Goal: Task Accomplishment & Management: Use online tool/utility

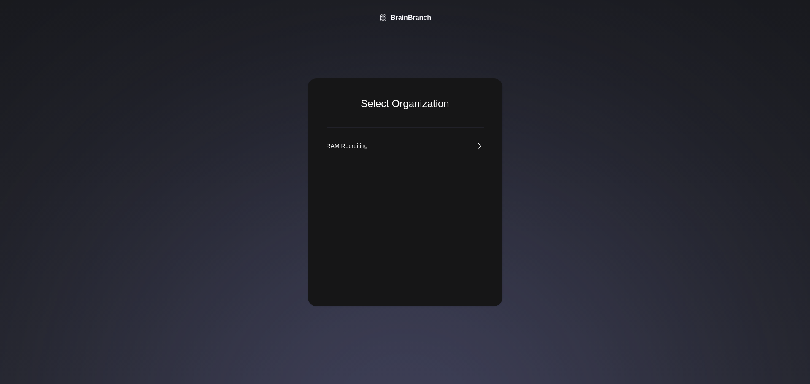
click at [396, 147] on link "RAM Recruiting" at bounding box center [404, 146] width 157 height 8
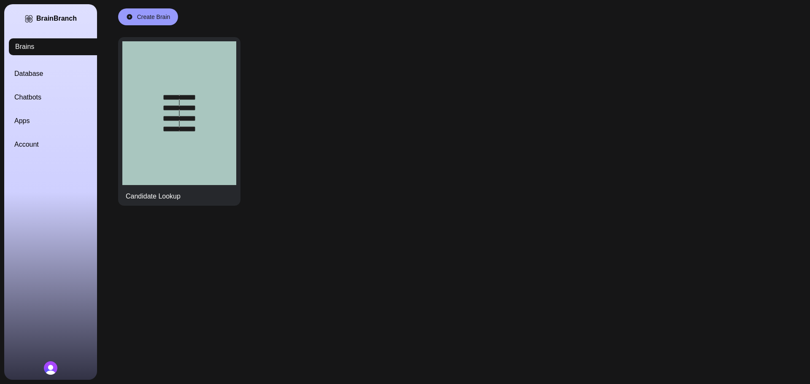
click at [34, 134] on div "Brains Database Chatbots Apps Account" at bounding box center [60, 93] width 93 height 111
click at [29, 146] on link "Account" at bounding box center [60, 145] width 93 height 10
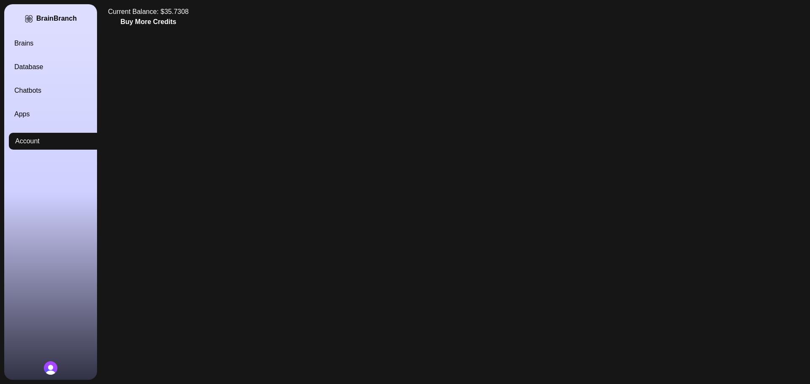
click at [30, 41] on link "Brains" at bounding box center [60, 43] width 93 height 10
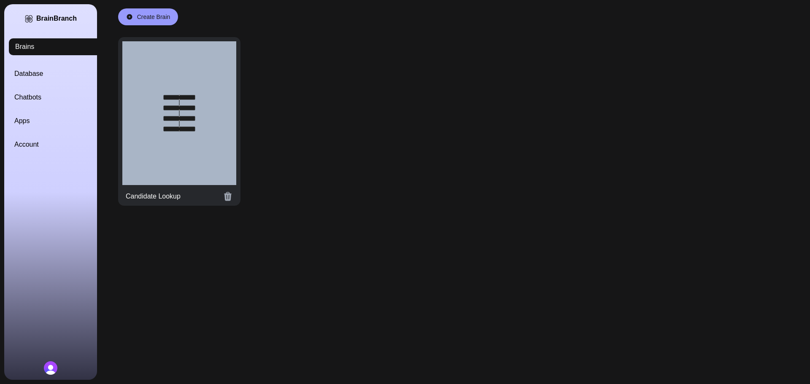
click at [171, 99] on div at bounding box center [179, 113] width 114 height 144
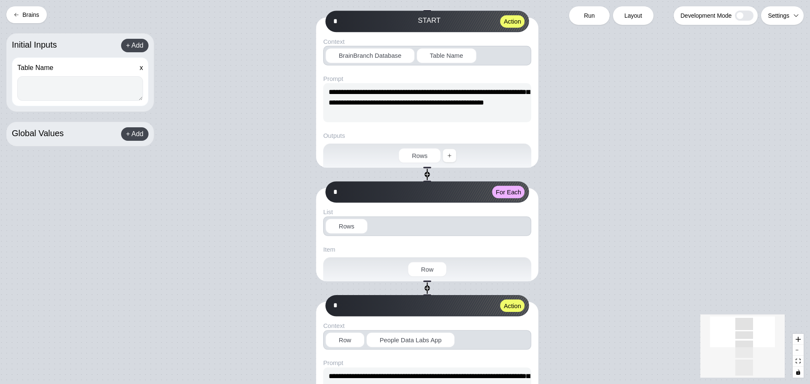
click at [32, 20] on button "Brains" at bounding box center [26, 14] width 40 height 17
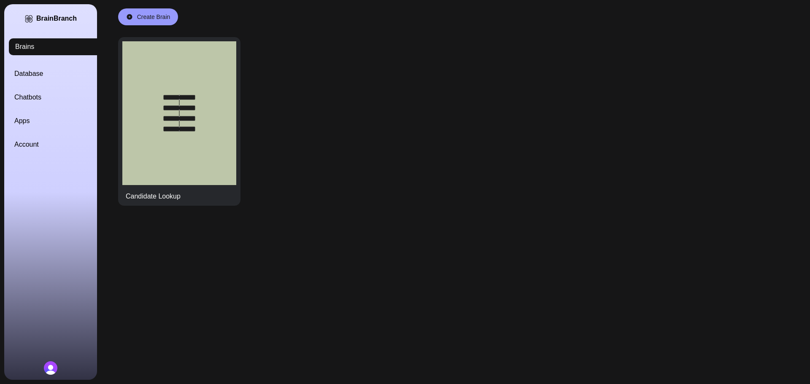
click at [40, 71] on link "Database" at bounding box center [60, 74] width 93 height 10
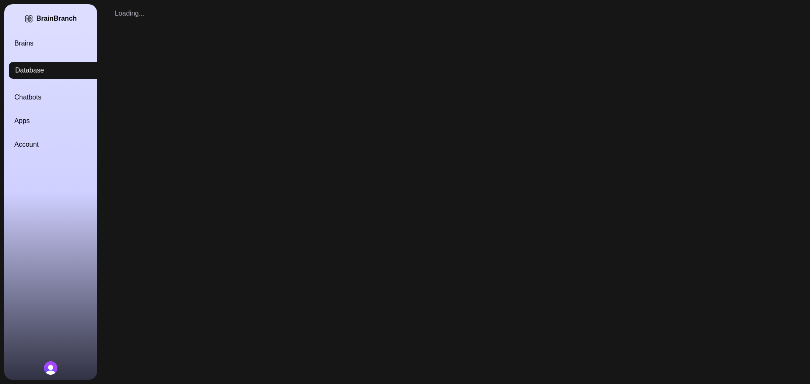
click at [42, 99] on link "Chatbots" at bounding box center [60, 97] width 93 height 10
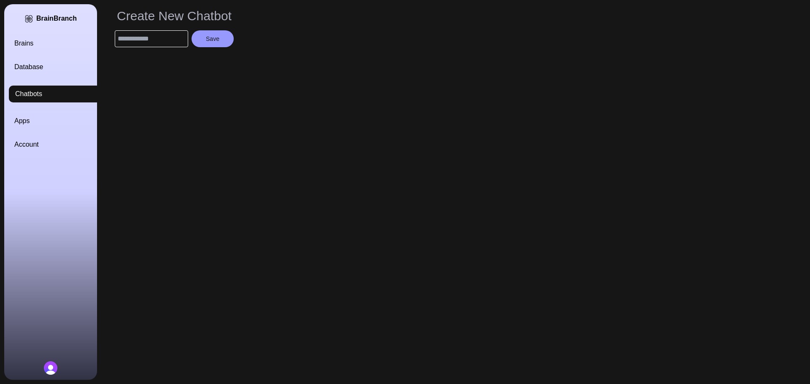
click at [25, 42] on link "Brains" at bounding box center [60, 43] width 93 height 10
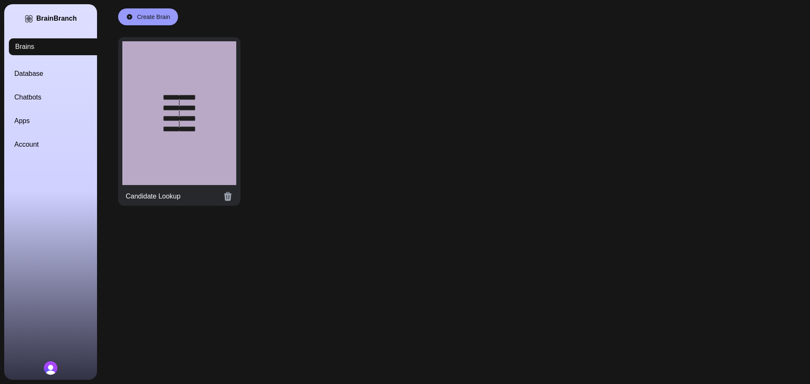
click at [162, 128] on div at bounding box center [179, 113] width 114 height 144
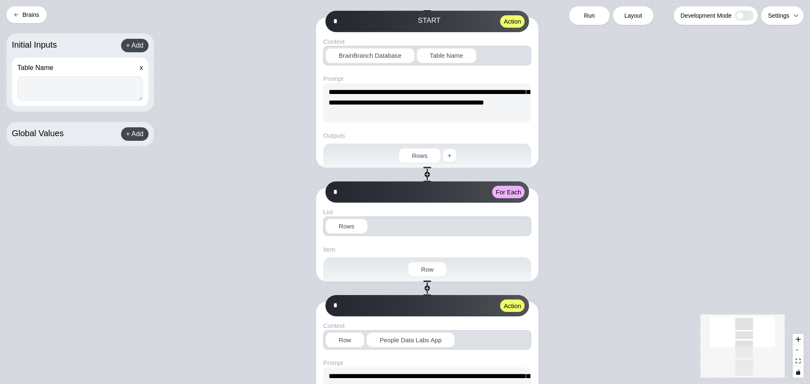
click at [27, 16] on button "Brains" at bounding box center [26, 14] width 40 height 17
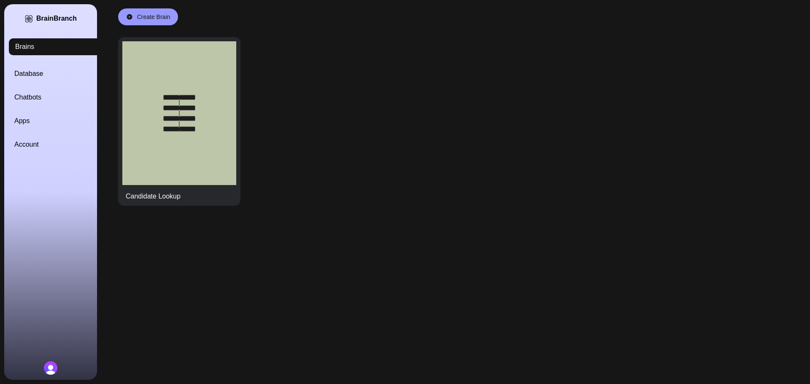
click at [51, 76] on link "Database" at bounding box center [60, 74] width 93 height 10
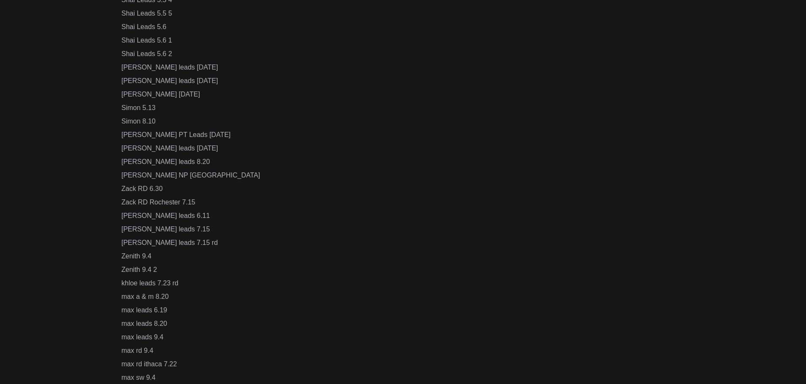
scroll to position [512, 0]
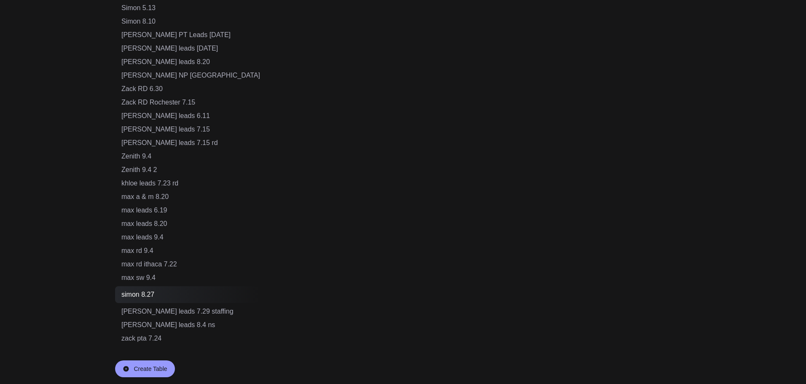
click at [149, 377] on div "Create Table" at bounding box center [145, 369] width 60 height 17
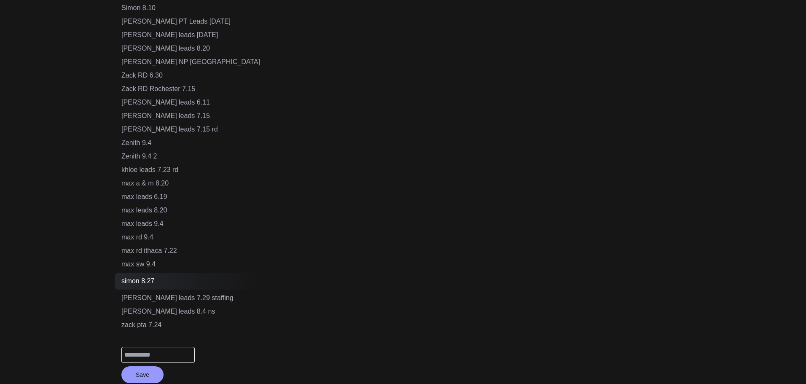
scroll to position [531, 0]
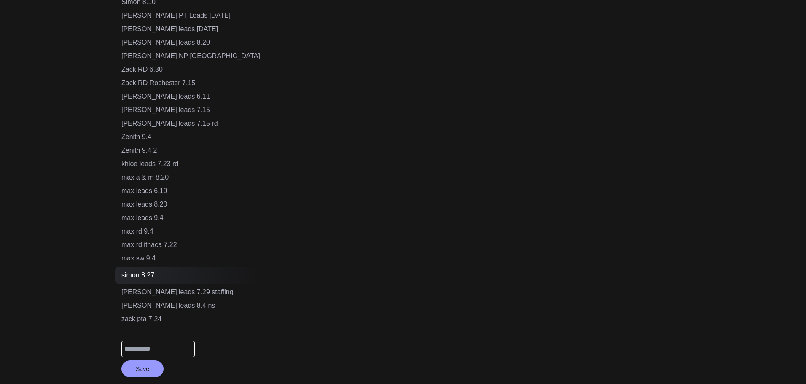
click at [161, 352] on input "text" at bounding box center [157, 349] width 73 height 16
click at [169, 347] on input "*******" at bounding box center [157, 349] width 73 height 16
drag, startPoint x: 169, startPoint y: 347, endPoint x: 103, endPoint y: 342, distance: 66.4
type input "**********"
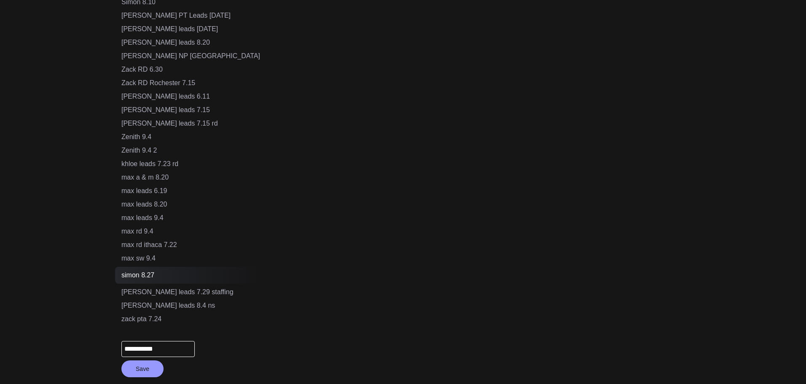
click at [141, 368] on button "Save" at bounding box center [142, 369] width 42 height 17
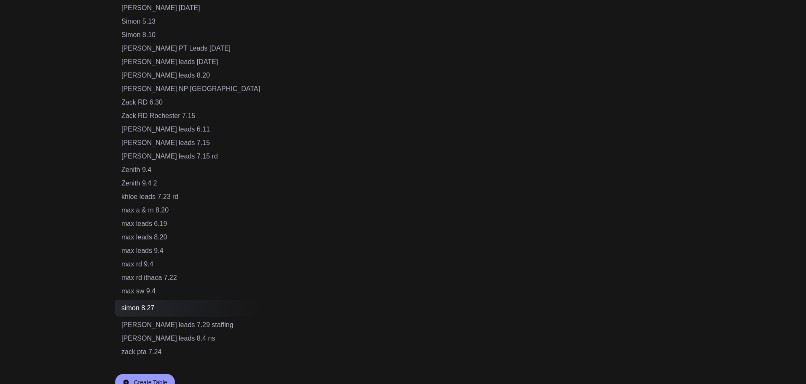
scroll to position [525, 0]
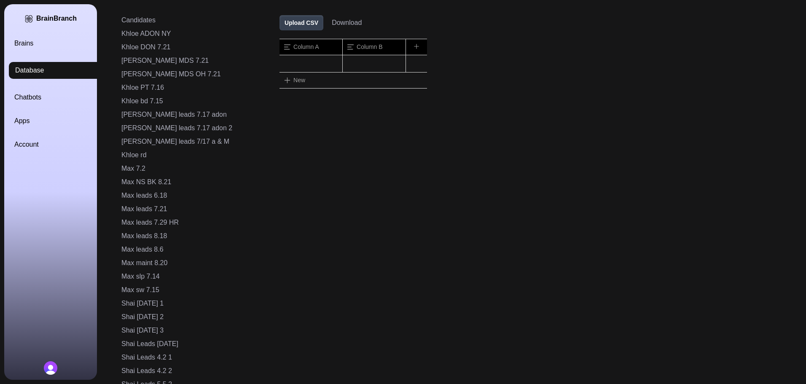
click at [280, 27] on button "Upload CSV" at bounding box center [302, 22] width 44 height 15
click at [280, 22] on button "Upload CSV" at bounding box center [302, 22] width 44 height 15
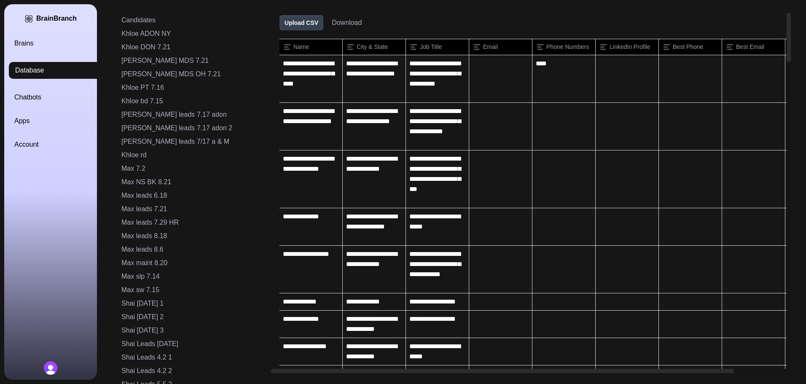
click at [29, 43] on link "Brains" at bounding box center [60, 43] width 93 height 10
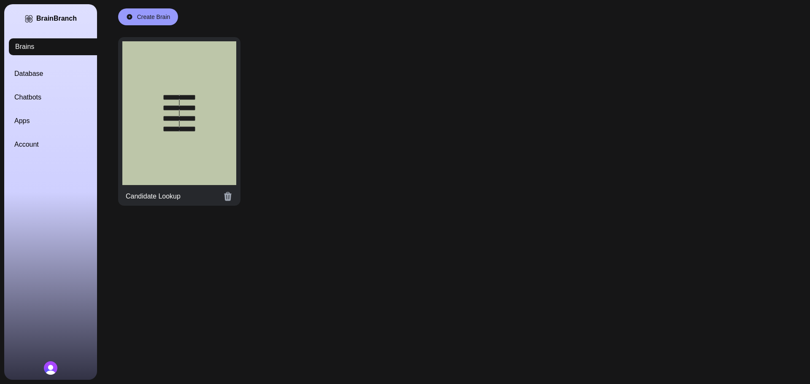
click at [154, 78] on div at bounding box center [179, 113] width 114 height 144
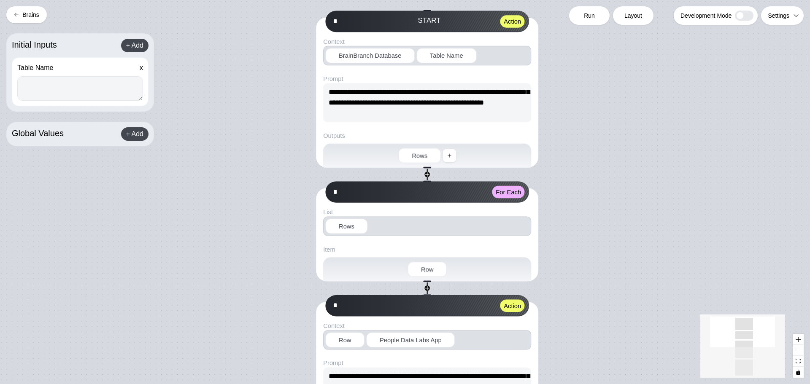
click at [65, 92] on textarea at bounding box center [80, 88] width 126 height 24
paste textarea "**********"
type textarea "**********"
click at [588, 18] on span "Run" at bounding box center [589, 15] width 11 height 8
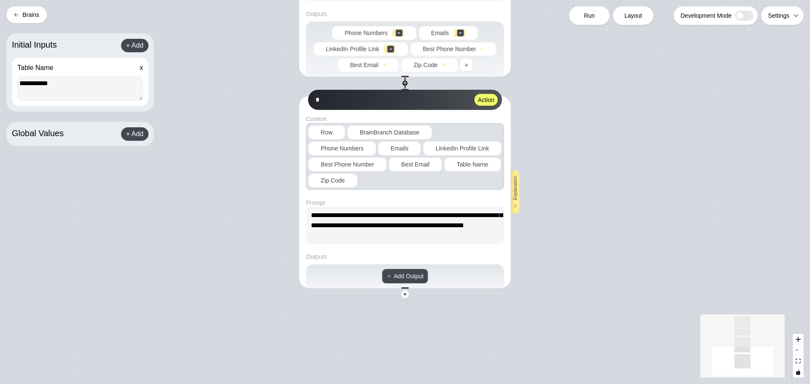
click at [20, 14] on button "Brains" at bounding box center [26, 14] width 40 height 17
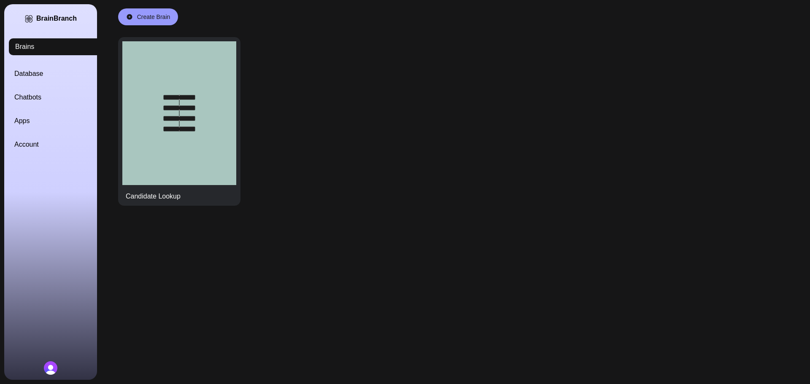
click at [30, 74] on link "Database" at bounding box center [60, 74] width 93 height 10
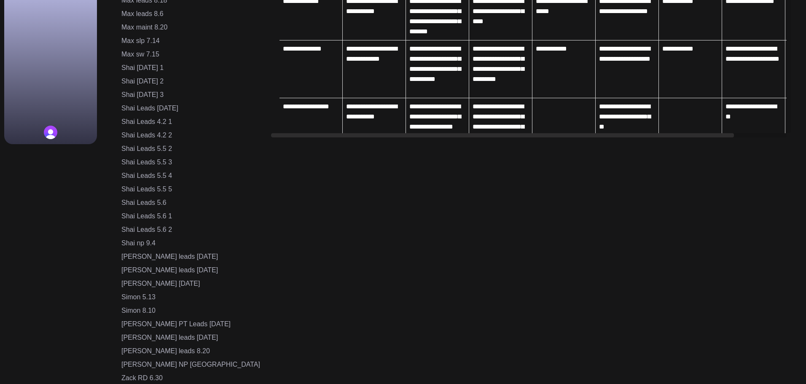
scroll to position [230, 0]
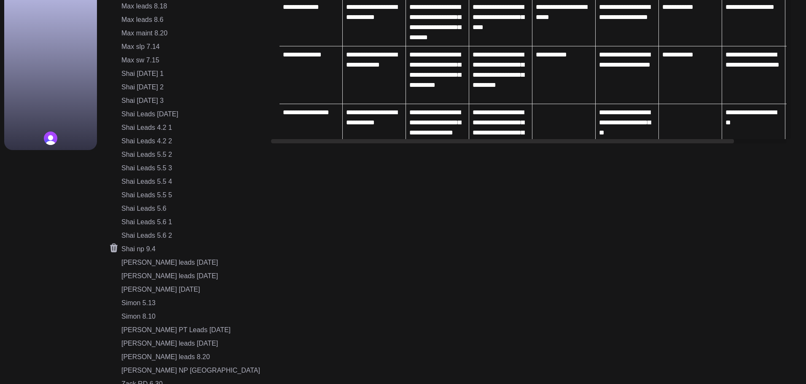
click at [152, 247] on div "Shai np 9.4" at bounding box center [190, 249] width 139 height 10
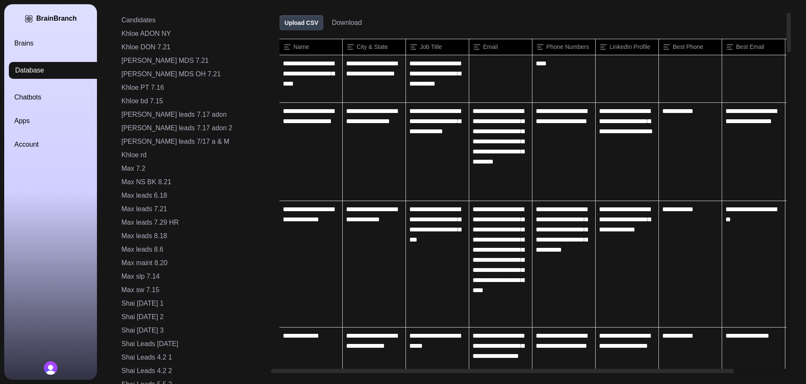
click at [332, 24] on button "Download" at bounding box center [347, 23] width 30 height 10
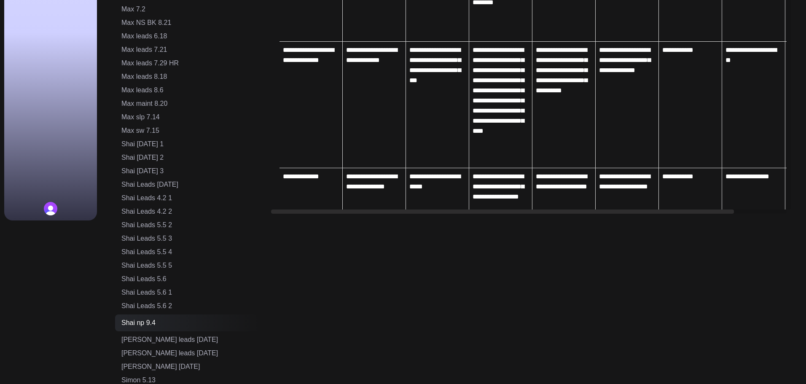
scroll to position [295, 0]
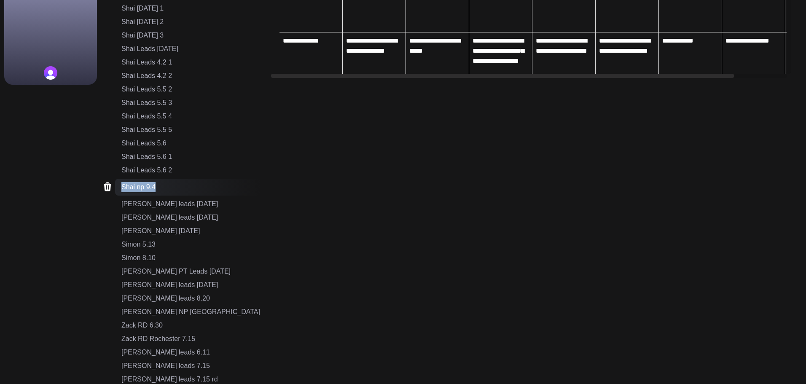
drag, startPoint x: 165, startPoint y: 186, endPoint x: 120, endPoint y: 187, distance: 45.6
click at [120, 187] on div "Shai np 9.4" at bounding box center [187, 187] width 145 height 17
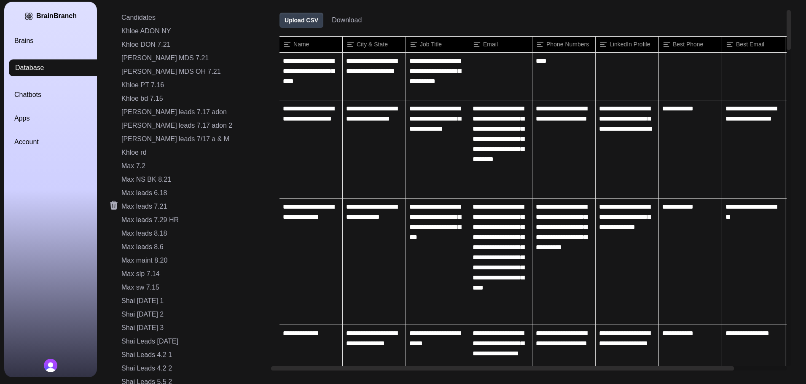
scroll to position [253, 0]
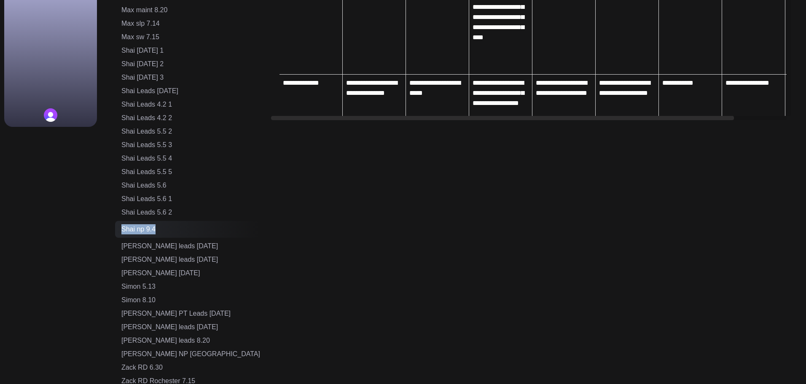
copy div "Shai np 9.4"
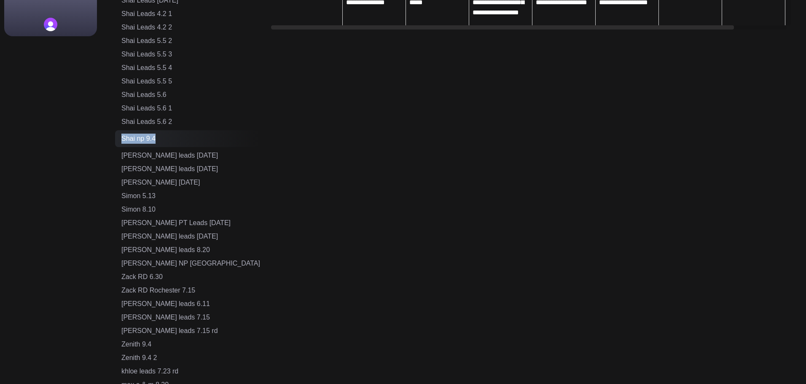
scroll to position [525, 0]
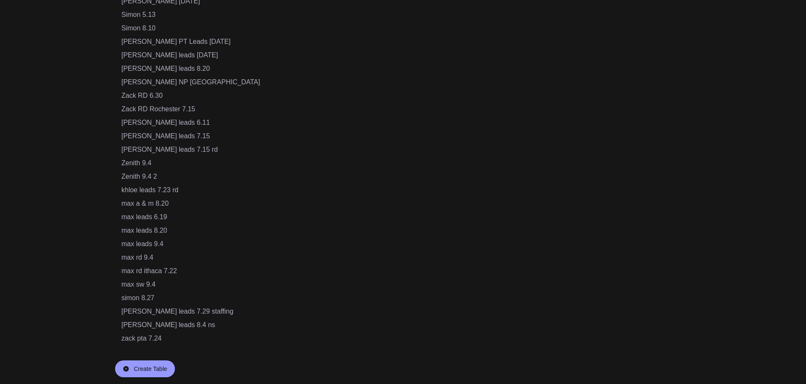
click at [156, 366] on div "Create Table" at bounding box center [150, 369] width 33 height 8
click at [157, 369] on input "text" at bounding box center [157, 369] width 73 height 16
paste input "**********"
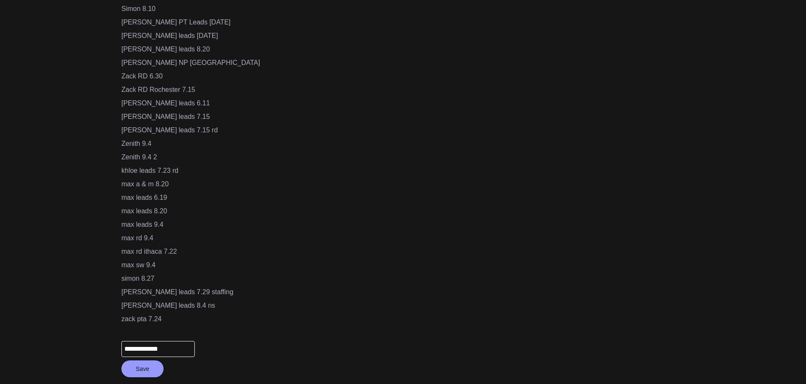
drag, startPoint x: 149, startPoint y: 350, endPoint x: 102, endPoint y: 351, distance: 46.8
type input "**********"
click at [143, 367] on button "Save" at bounding box center [142, 369] width 42 height 17
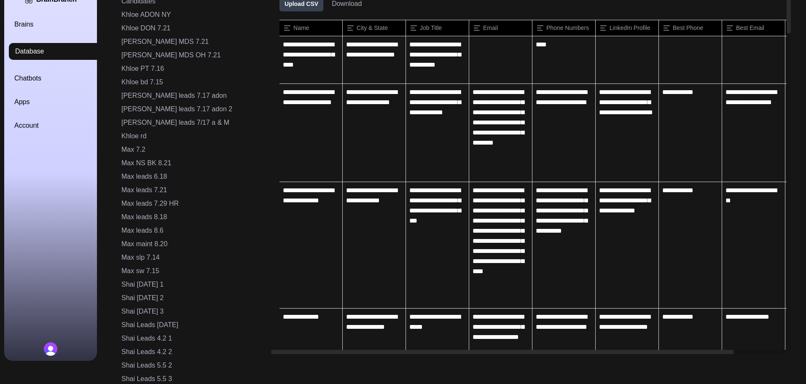
scroll to position [0, 0]
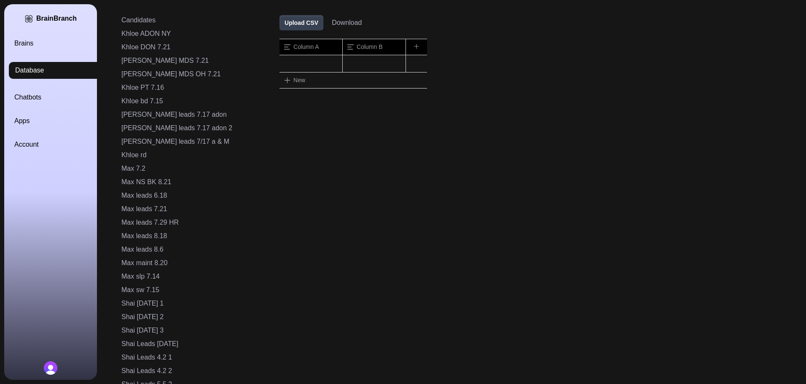
click at [280, 24] on button "Upload CSV" at bounding box center [302, 22] width 44 height 15
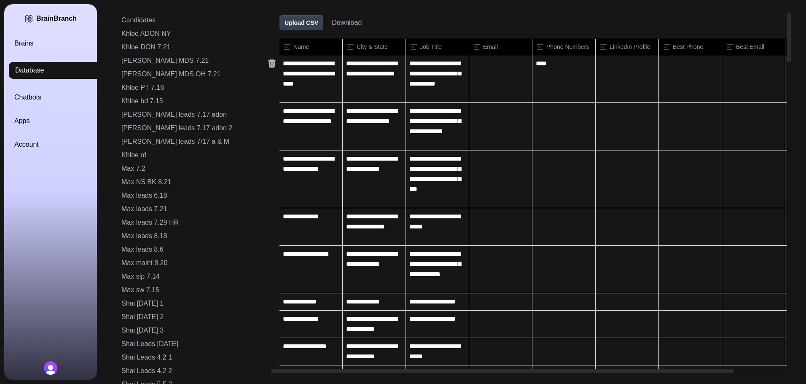
click at [267, 64] on icon at bounding box center [272, 63] width 10 height 10
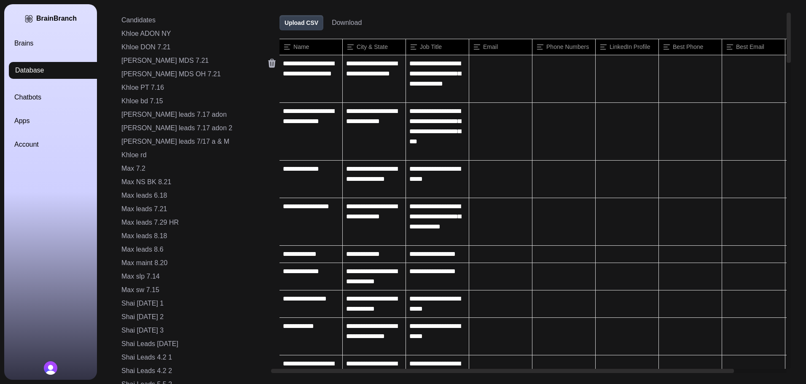
click at [267, 64] on icon at bounding box center [272, 63] width 10 height 10
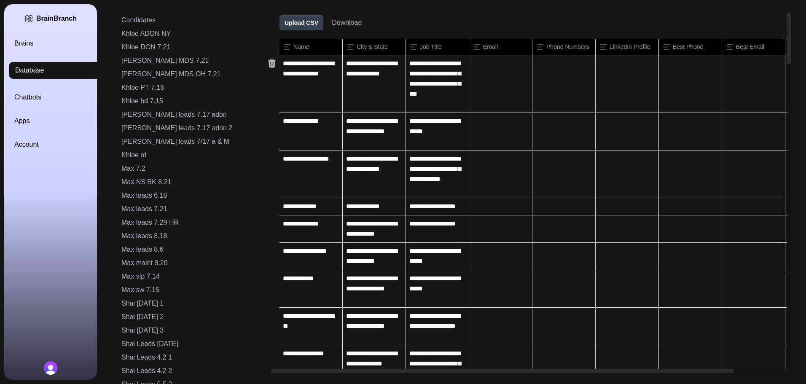
click at [267, 64] on icon at bounding box center [272, 63] width 10 height 10
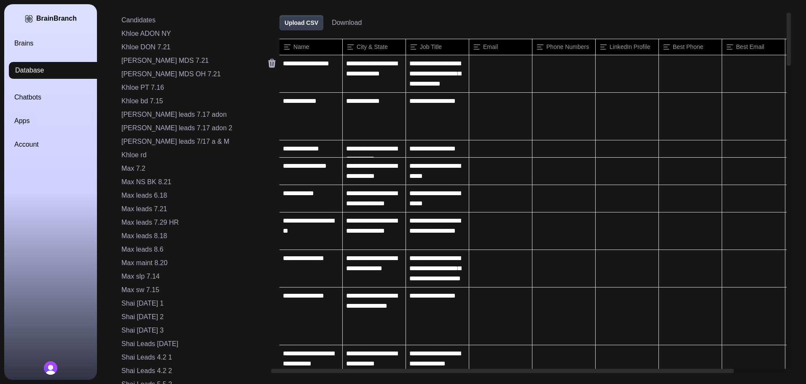
click at [267, 64] on icon at bounding box center [272, 63] width 10 height 10
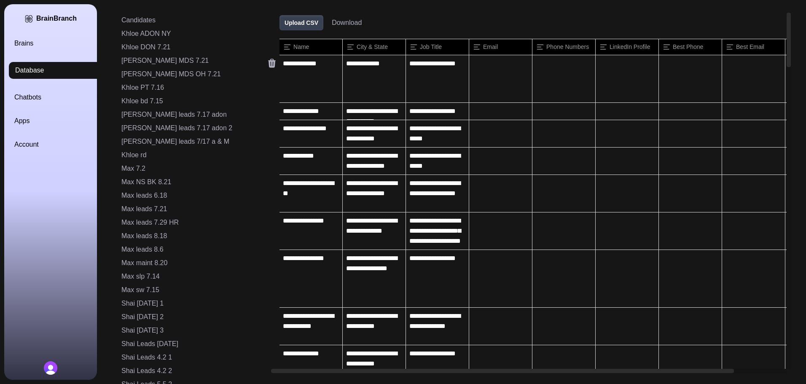
click at [267, 64] on icon at bounding box center [272, 63] width 10 height 10
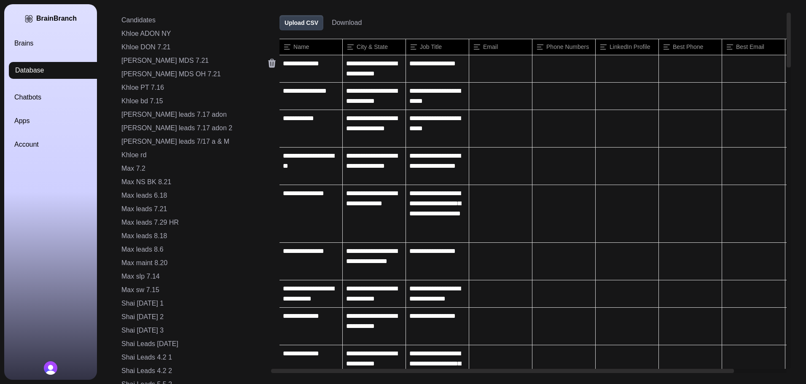
click at [267, 64] on icon at bounding box center [272, 63] width 10 height 10
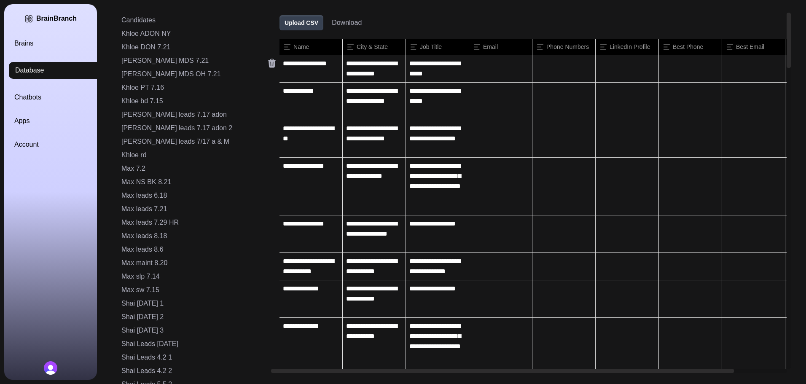
click at [267, 64] on icon at bounding box center [272, 63] width 10 height 10
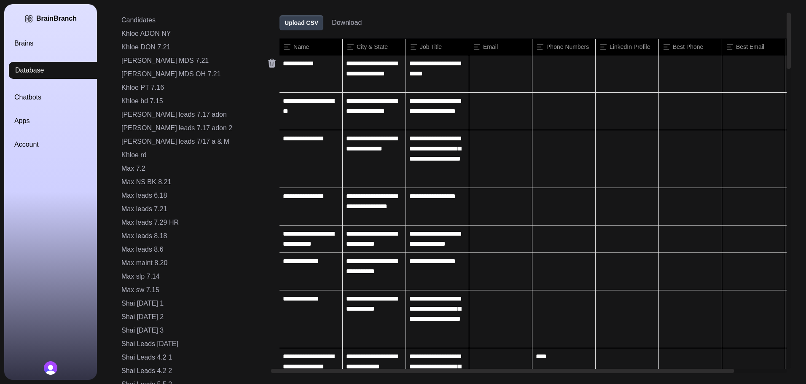
click at [267, 64] on icon at bounding box center [272, 63] width 10 height 10
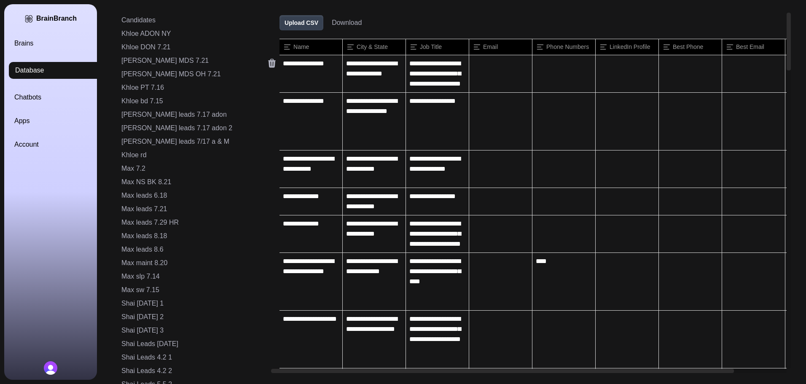
click at [267, 64] on icon at bounding box center [272, 63] width 10 height 10
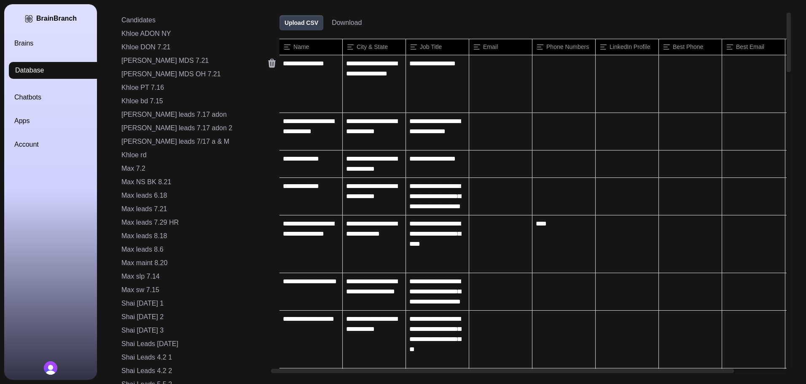
click at [267, 64] on icon at bounding box center [272, 63] width 10 height 10
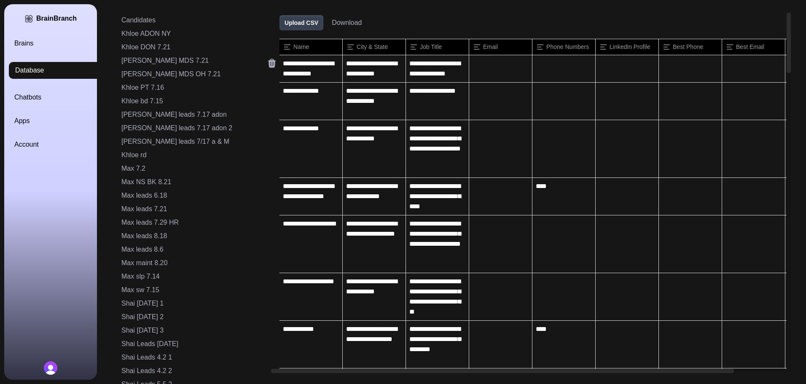
click at [267, 64] on icon at bounding box center [272, 63] width 10 height 10
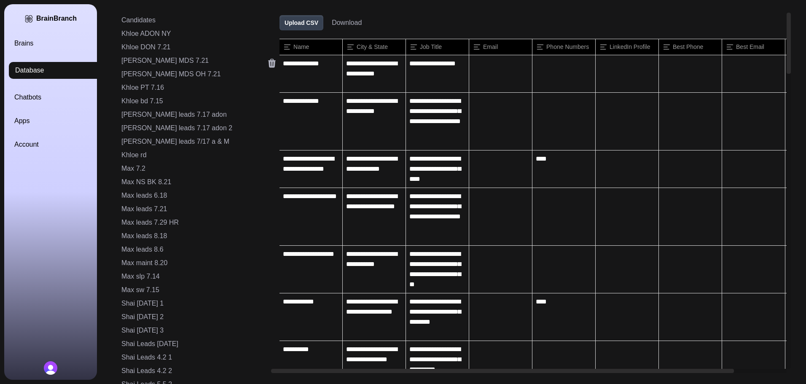
click at [267, 64] on icon at bounding box center [272, 63] width 10 height 10
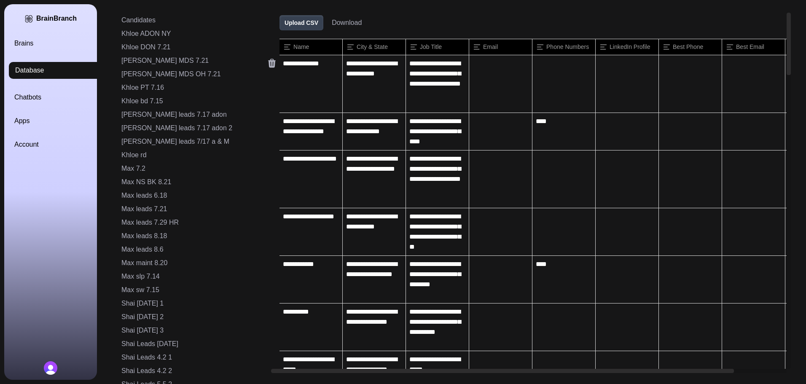
click at [267, 64] on icon at bounding box center [272, 63] width 10 height 10
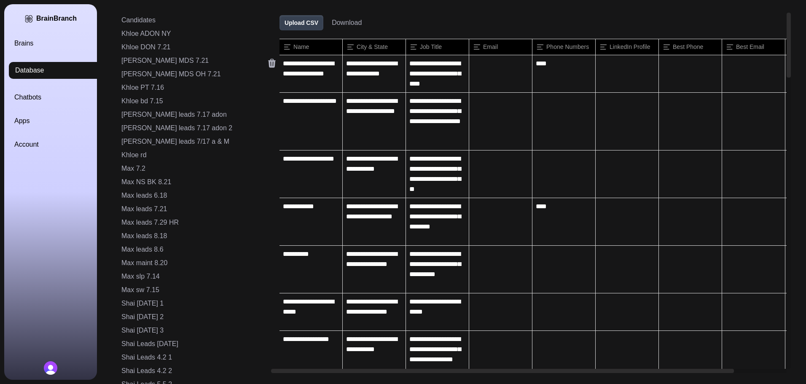
click at [267, 64] on icon at bounding box center [272, 63] width 10 height 10
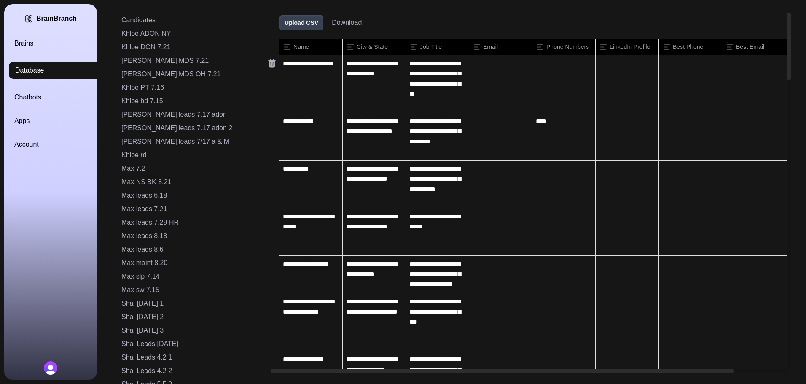
click at [267, 64] on icon at bounding box center [272, 63] width 10 height 10
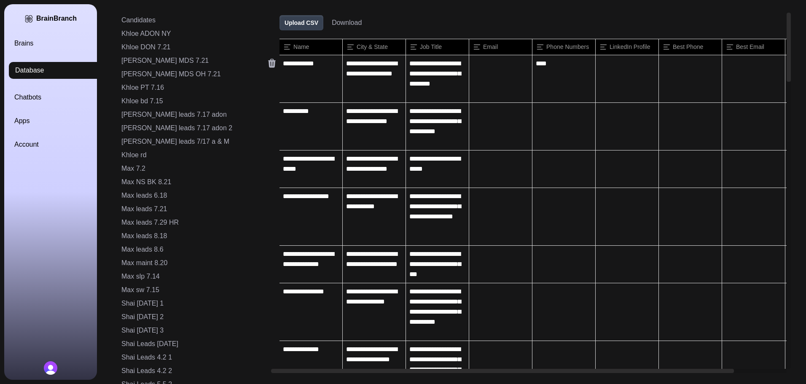
click at [267, 64] on icon at bounding box center [272, 63] width 10 height 10
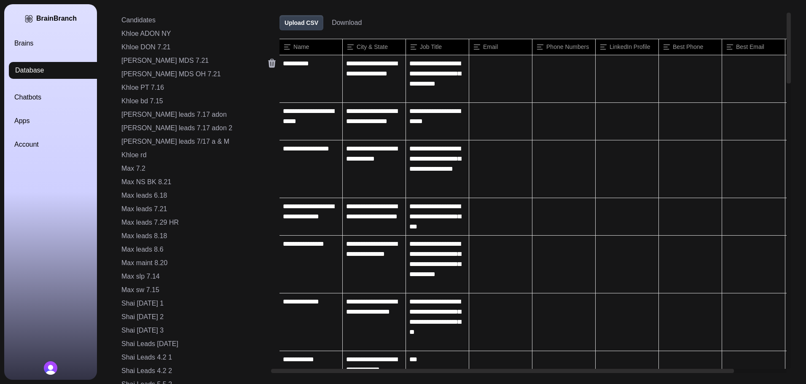
click at [267, 64] on icon at bounding box center [272, 63] width 10 height 10
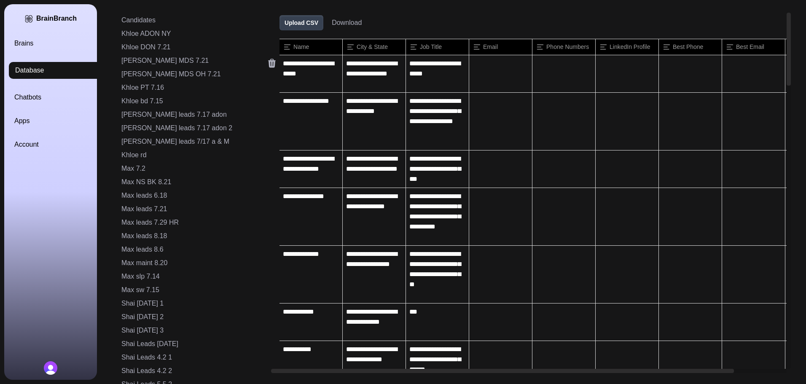
click at [267, 64] on icon at bounding box center [272, 63] width 10 height 10
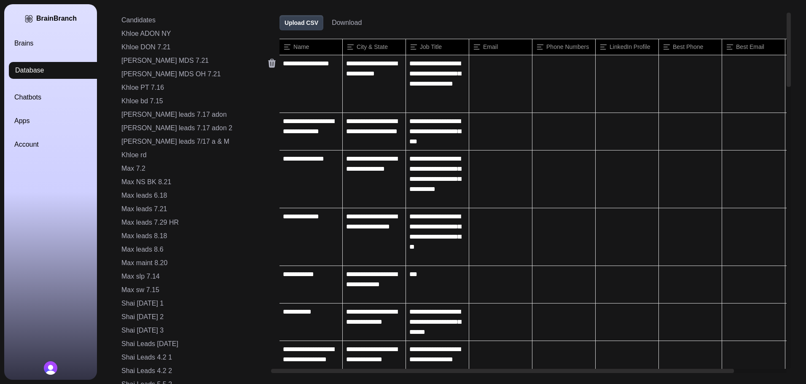
click at [267, 64] on icon at bounding box center [272, 63] width 10 height 10
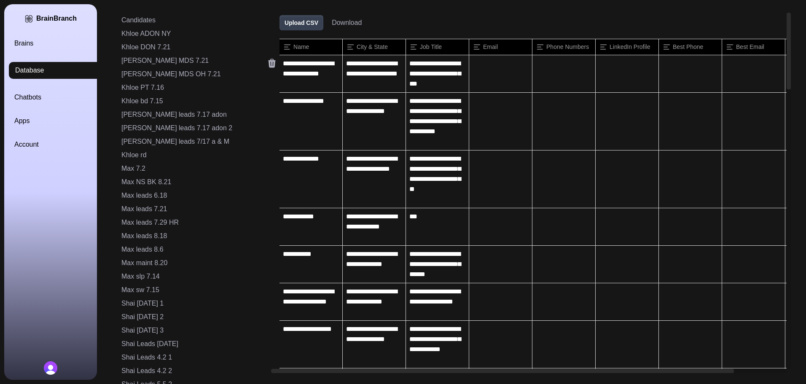
click at [267, 64] on icon at bounding box center [272, 63] width 10 height 10
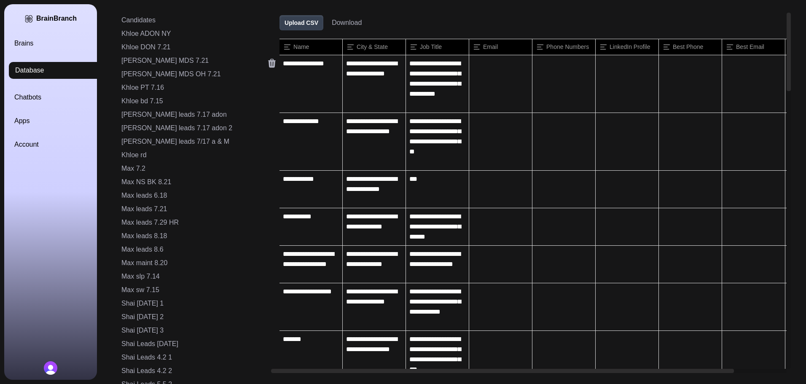
click at [267, 64] on icon at bounding box center [272, 63] width 10 height 10
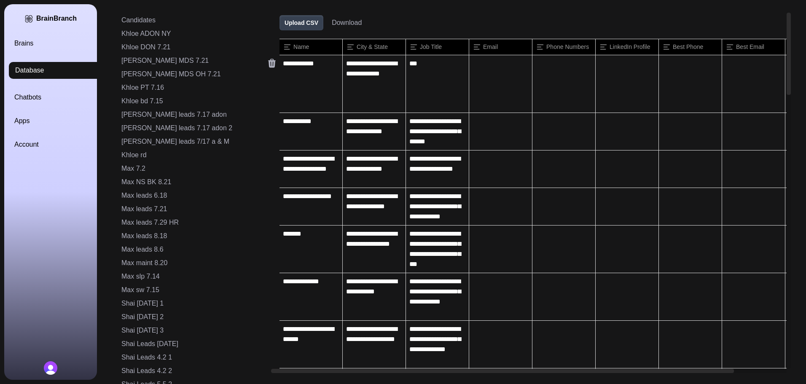
click at [267, 64] on icon at bounding box center [272, 63] width 10 height 10
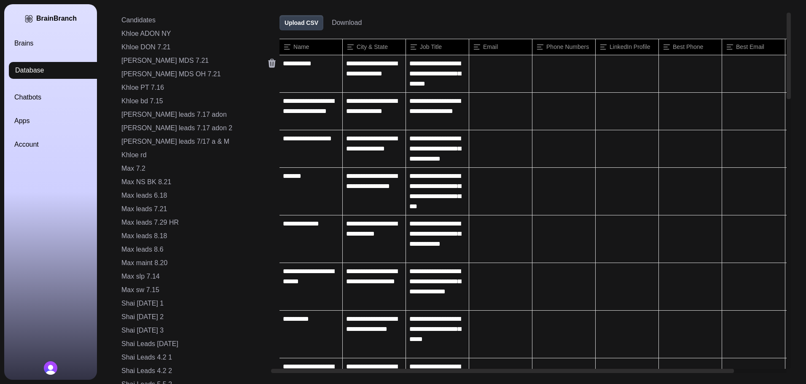
click at [267, 64] on icon at bounding box center [272, 63] width 10 height 10
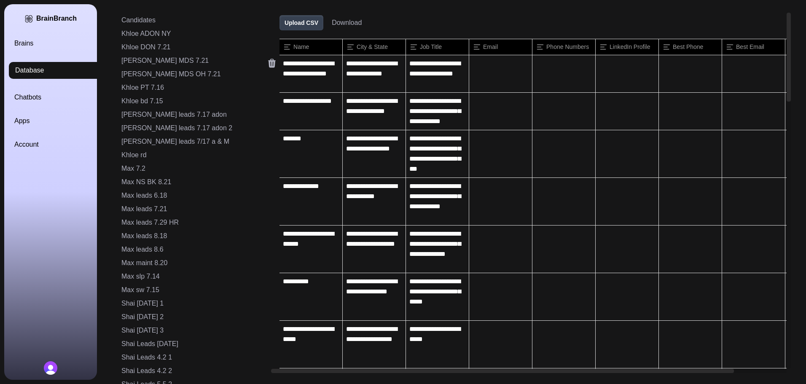
click at [267, 64] on icon at bounding box center [272, 63] width 10 height 10
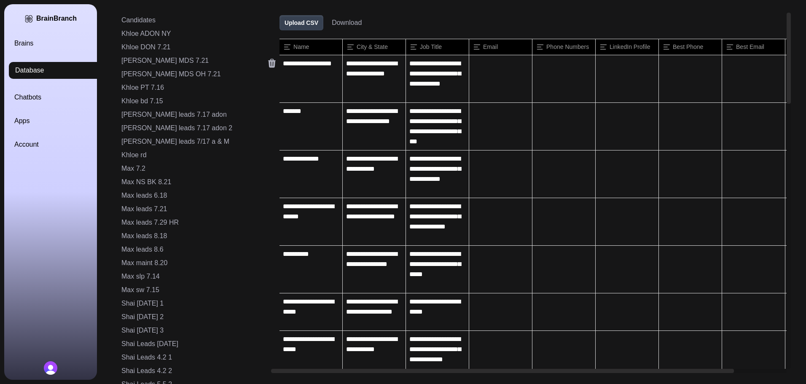
click at [267, 64] on icon at bounding box center [272, 63] width 10 height 10
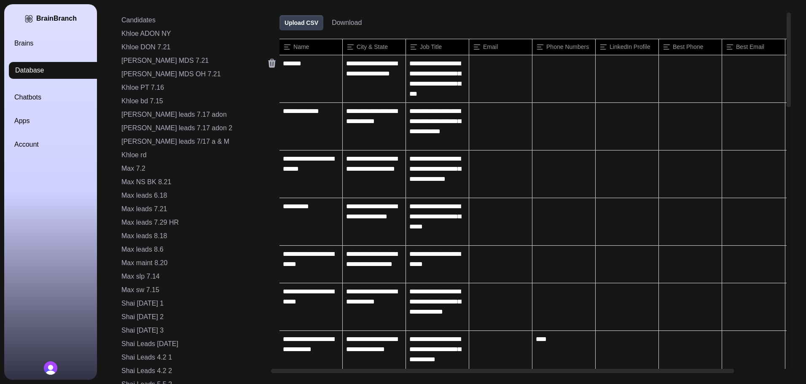
click at [267, 64] on icon at bounding box center [272, 63] width 10 height 10
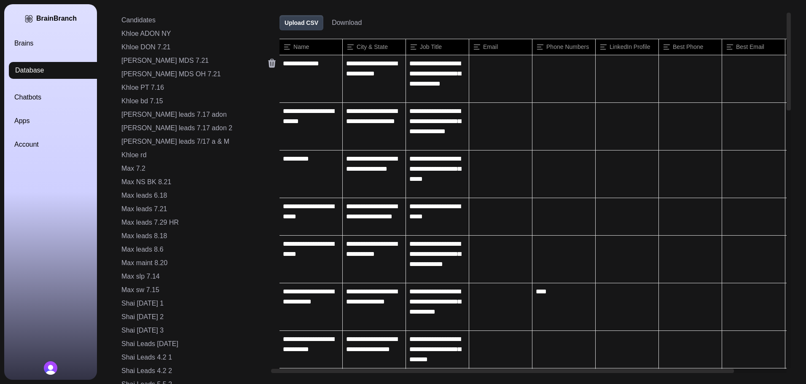
click at [267, 64] on icon at bounding box center [272, 63] width 10 height 10
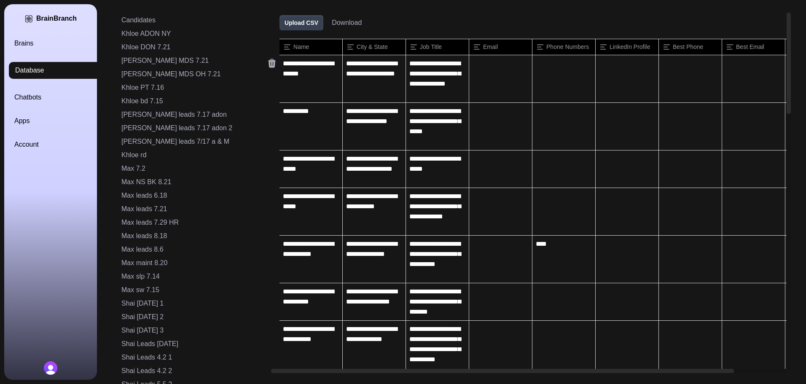
click at [267, 64] on icon at bounding box center [272, 63] width 10 height 10
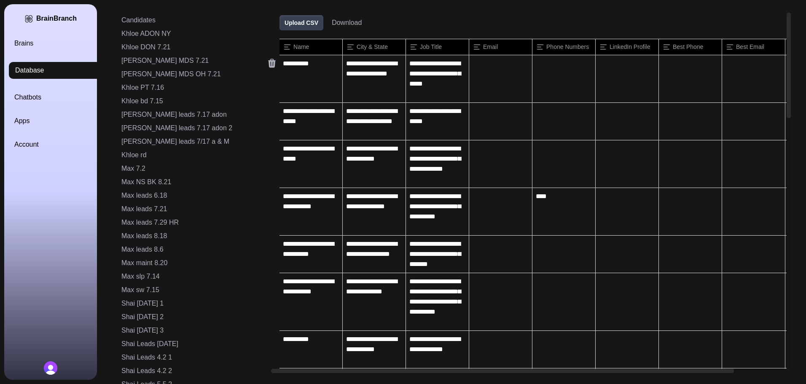
click at [267, 64] on icon at bounding box center [272, 63] width 10 height 10
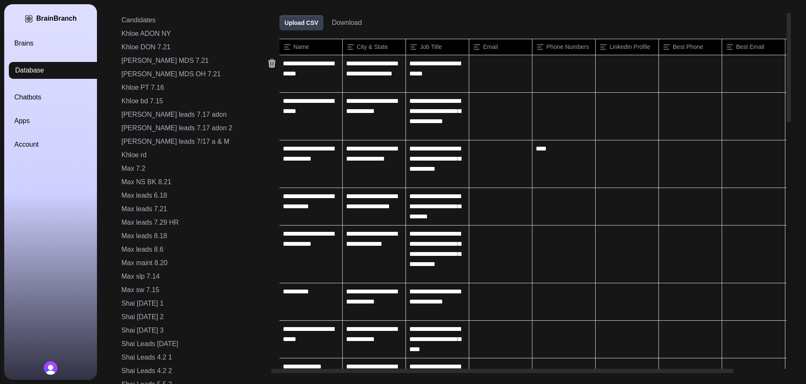
click at [267, 64] on icon at bounding box center [272, 63] width 10 height 10
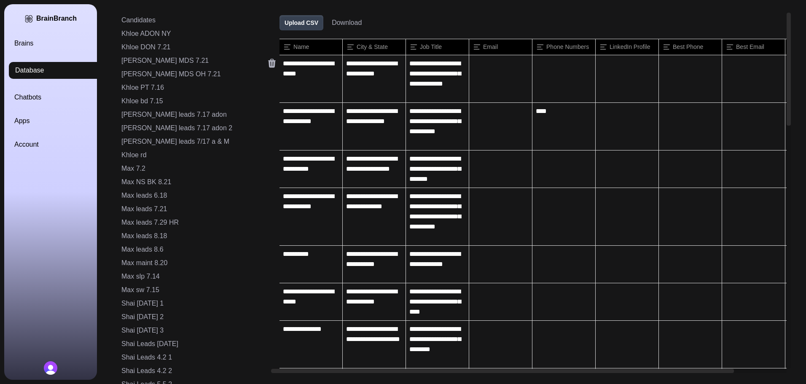
click at [267, 64] on icon at bounding box center [272, 63] width 10 height 10
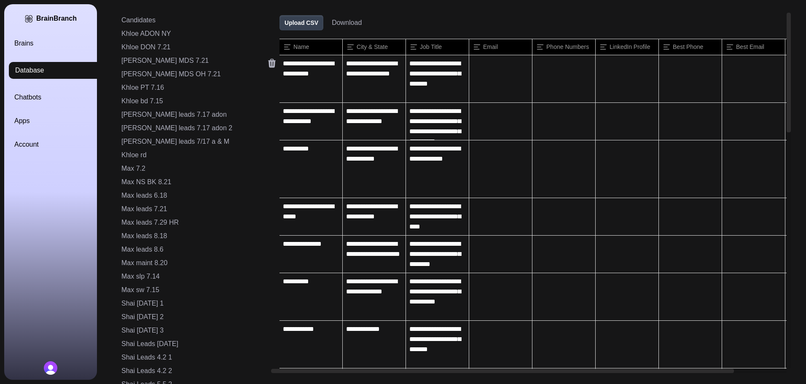
click at [267, 64] on icon at bounding box center [272, 63] width 10 height 10
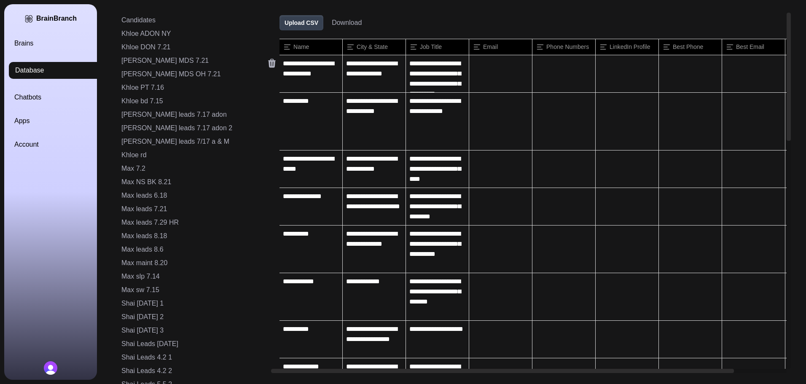
click at [267, 64] on icon at bounding box center [272, 63] width 10 height 10
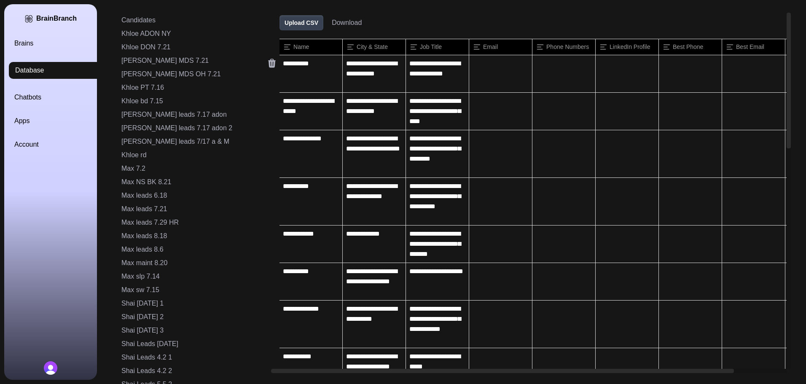
click at [267, 64] on icon at bounding box center [272, 63] width 10 height 10
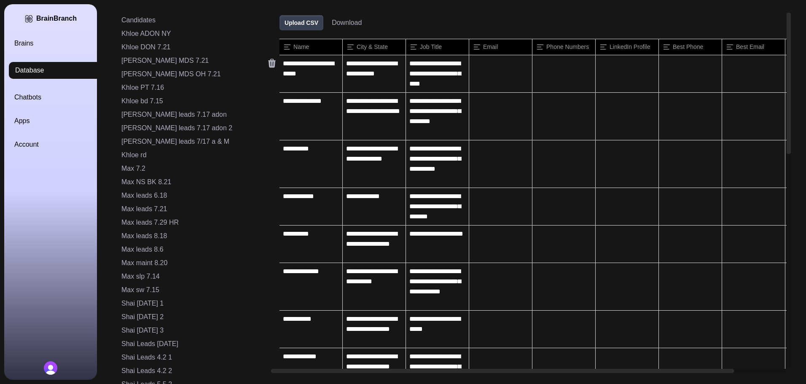
click at [267, 64] on icon at bounding box center [272, 63] width 10 height 10
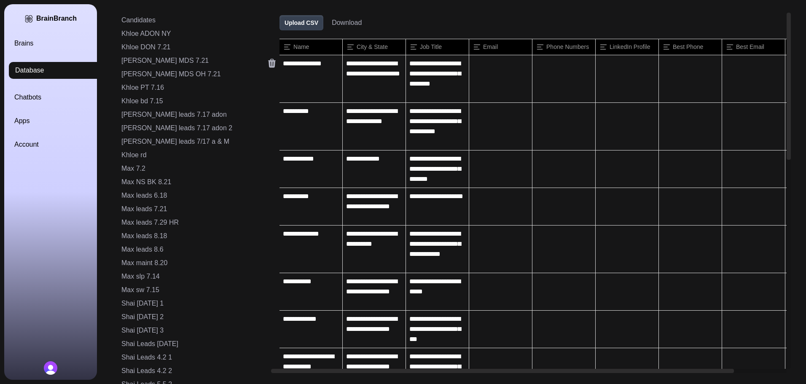
click at [267, 64] on icon at bounding box center [272, 63] width 10 height 10
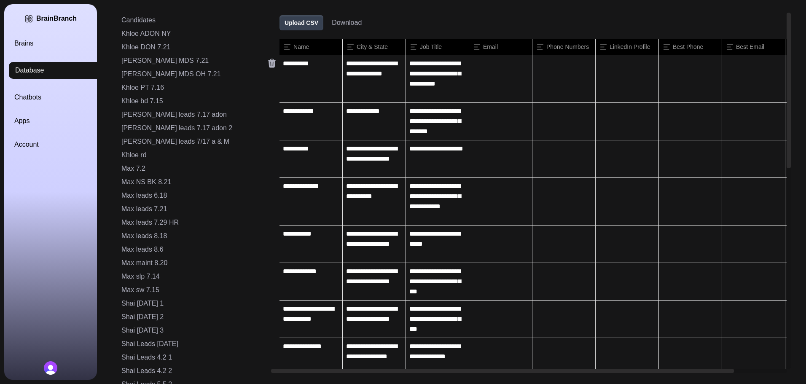
click at [267, 64] on icon at bounding box center [272, 63] width 10 height 10
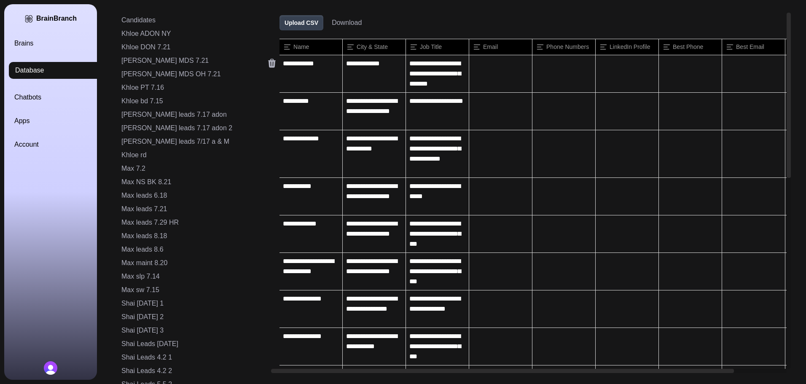
click at [267, 64] on icon at bounding box center [272, 63] width 10 height 10
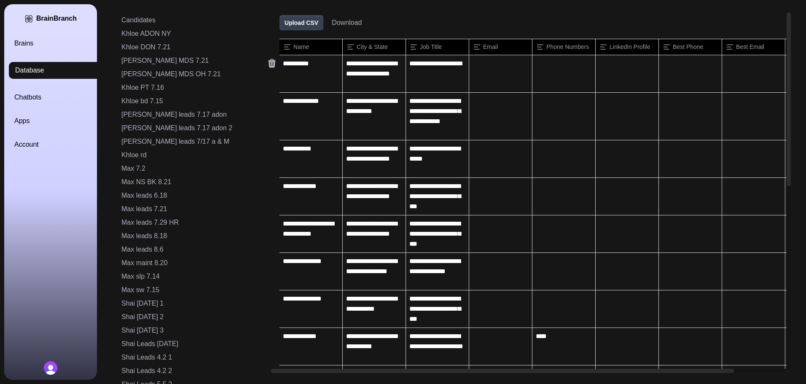
click at [267, 64] on icon at bounding box center [272, 63] width 10 height 10
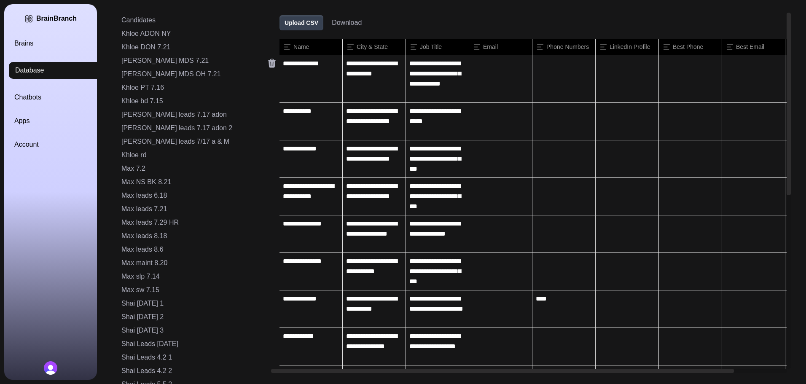
click at [267, 64] on icon at bounding box center [272, 63] width 10 height 10
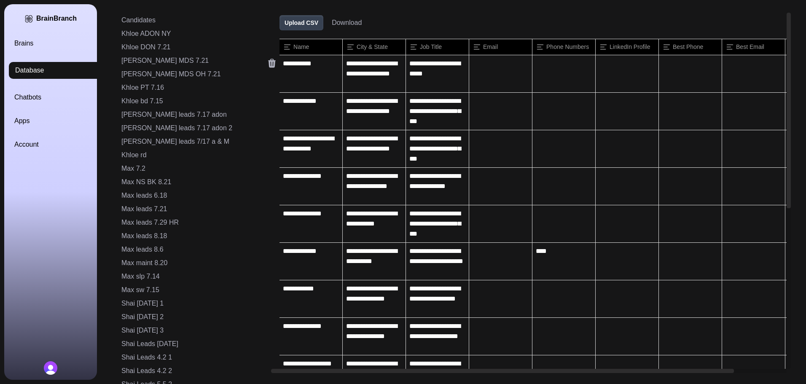
click at [267, 64] on icon at bounding box center [272, 63] width 10 height 10
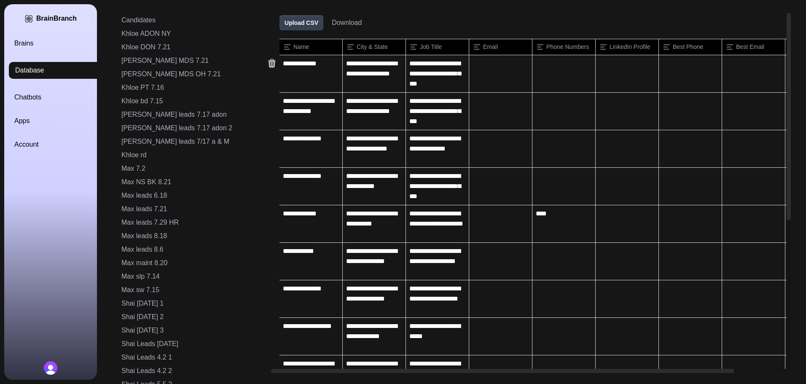
click at [267, 64] on icon at bounding box center [272, 63] width 10 height 10
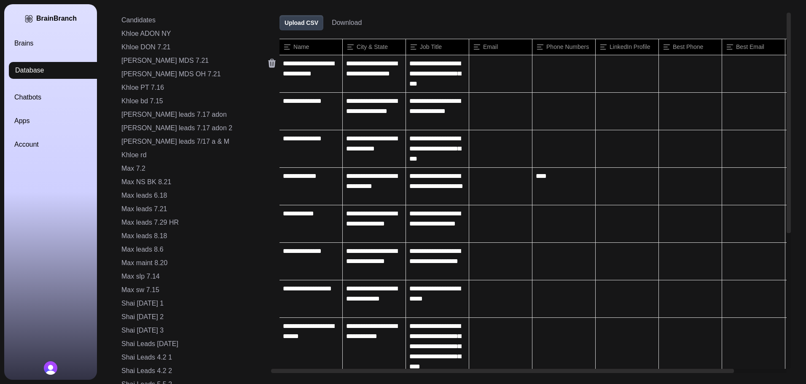
click at [267, 64] on icon at bounding box center [272, 63] width 10 height 10
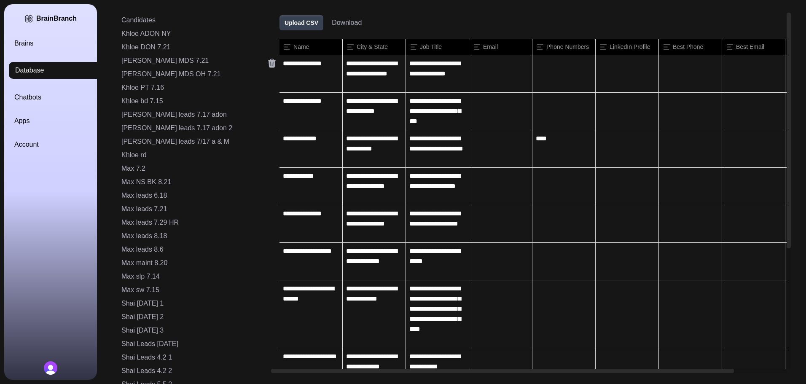
click at [267, 64] on icon at bounding box center [272, 63] width 10 height 10
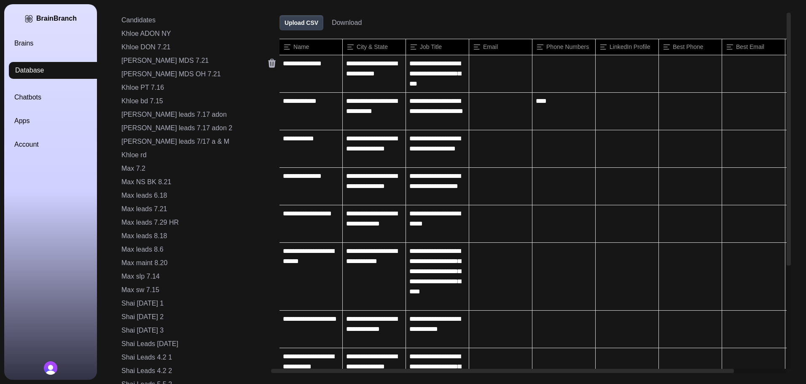
click at [267, 64] on icon at bounding box center [272, 63] width 10 height 10
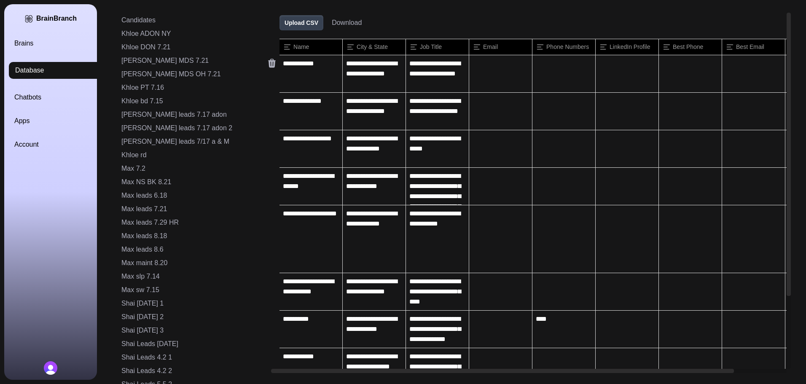
click at [267, 64] on icon at bounding box center [272, 63] width 10 height 10
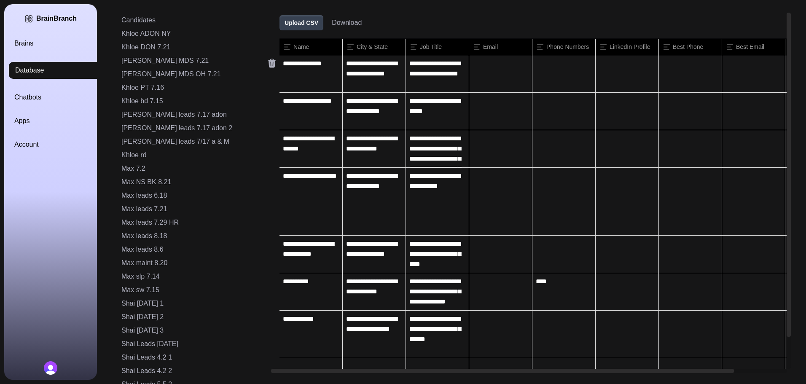
click at [267, 64] on icon at bounding box center [272, 63] width 10 height 10
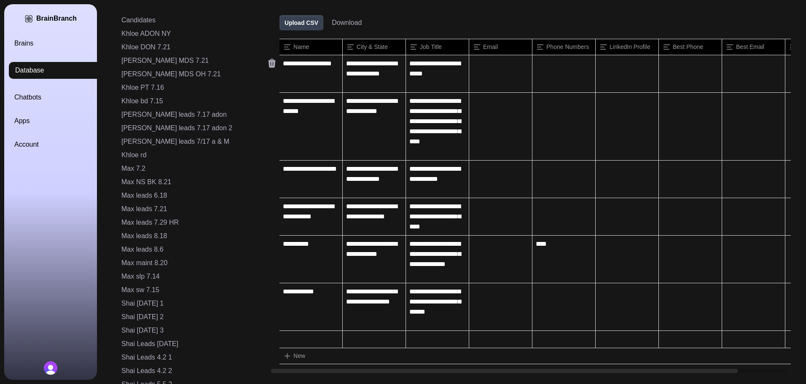
click at [267, 64] on icon at bounding box center [272, 63] width 10 height 10
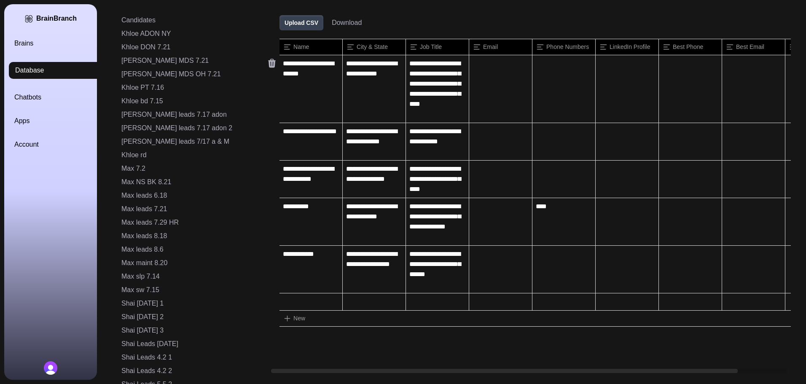
click at [267, 64] on icon at bounding box center [272, 63] width 10 height 10
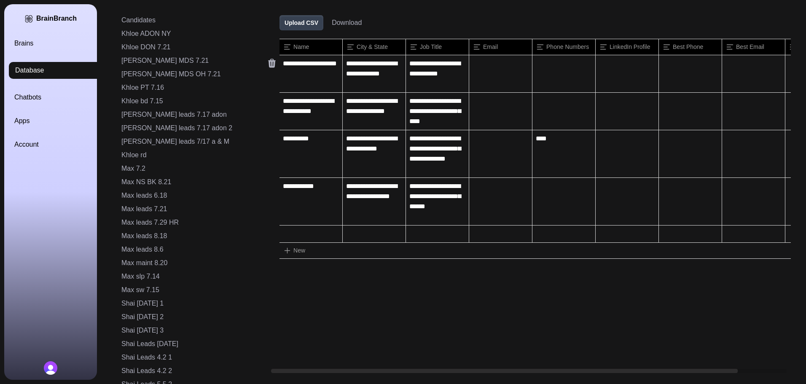
click at [267, 64] on icon at bounding box center [272, 63] width 10 height 10
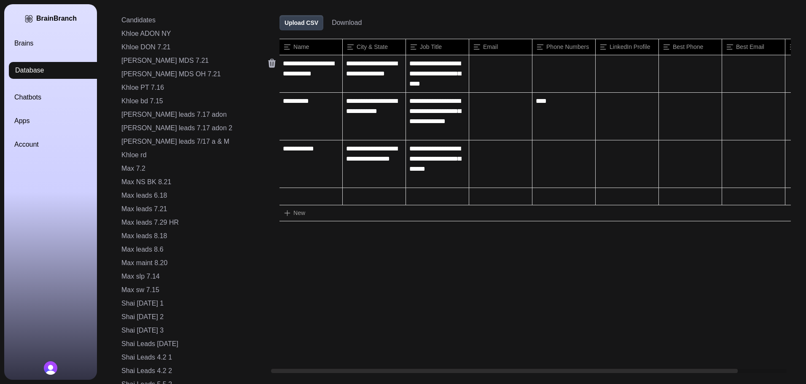
click at [267, 64] on icon at bounding box center [272, 63] width 10 height 10
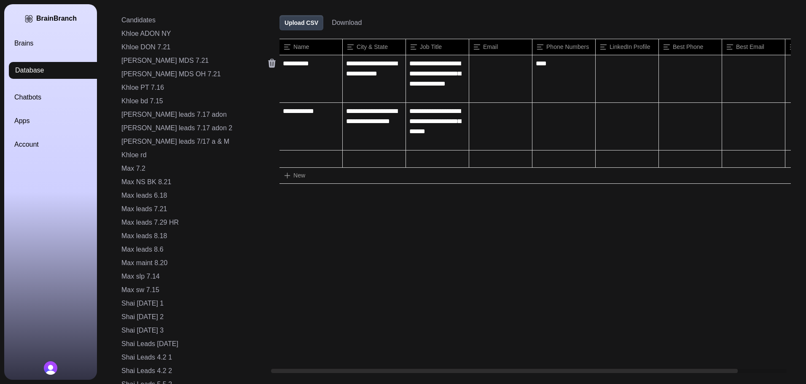
click at [267, 64] on icon at bounding box center [272, 63] width 10 height 10
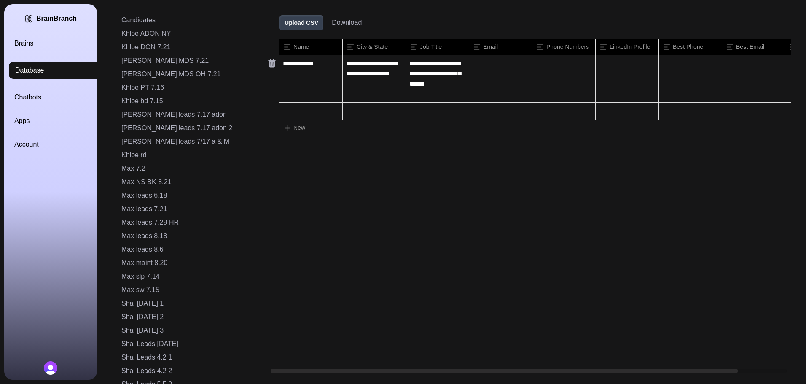
click at [267, 64] on icon at bounding box center [272, 63] width 10 height 10
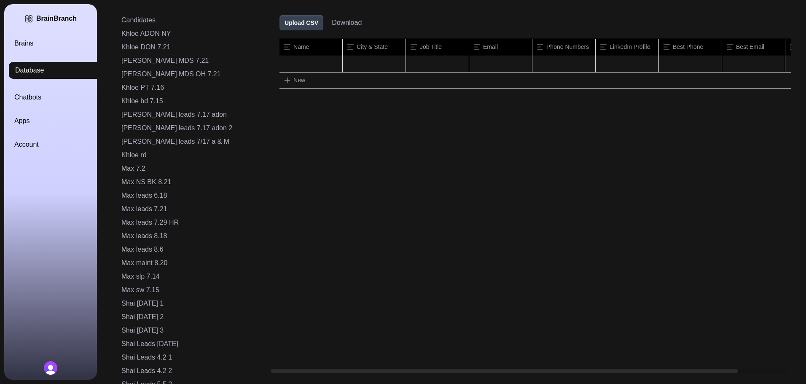
click at [280, 23] on button "Upload CSV" at bounding box center [302, 22] width 44 height 15
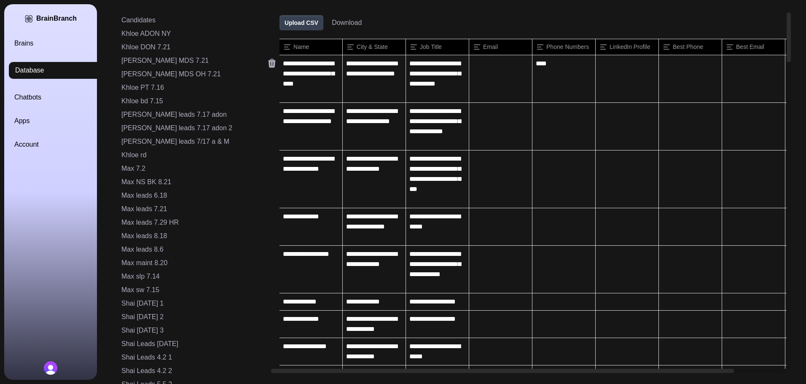
click at [267, 66] on icon at bounding box center [272, 63] width 10 height 10
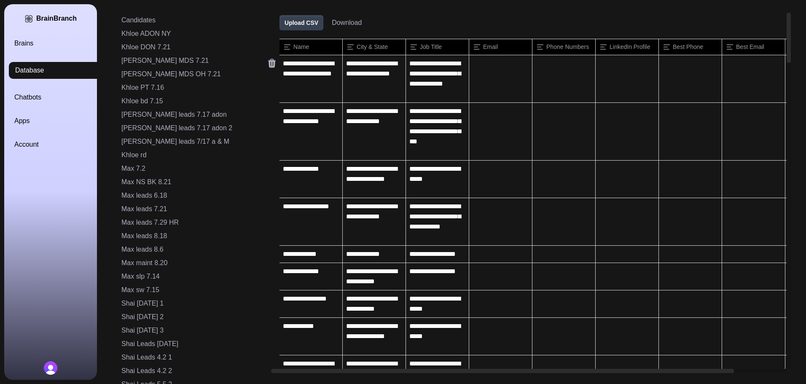
click at [267, 66] on icon at bounding box center [272, 63] width 10 height 10
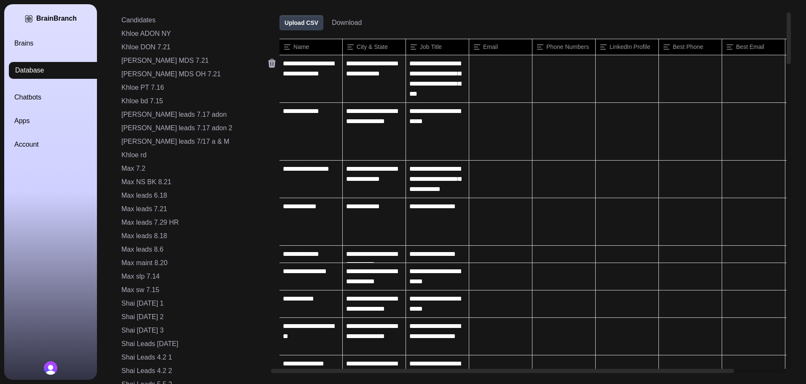
click at [267, 66] on icon at bounding box center [272, 63] width 10 height 10
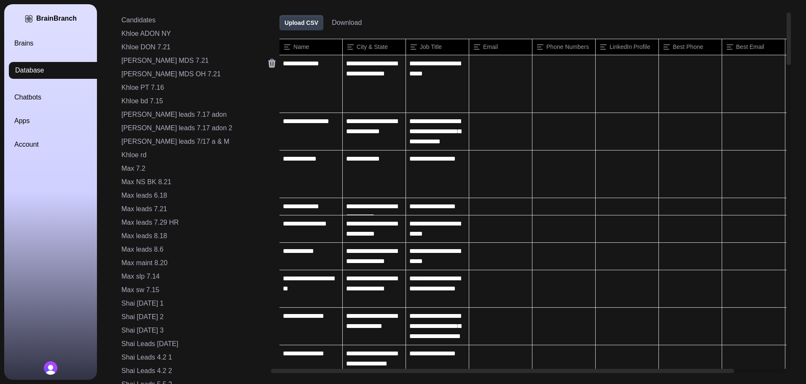
click at [267, 66] on icon at bounding box center [272, 63] width 10 height 10
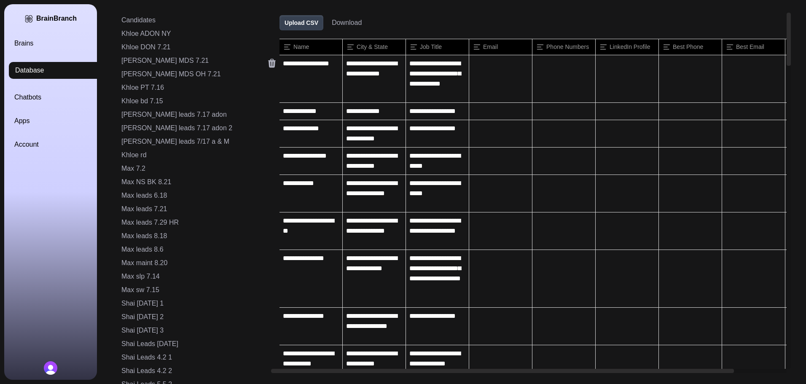
click at [267, 66] on icon at bounding box center [272, 63] width 10 height 10
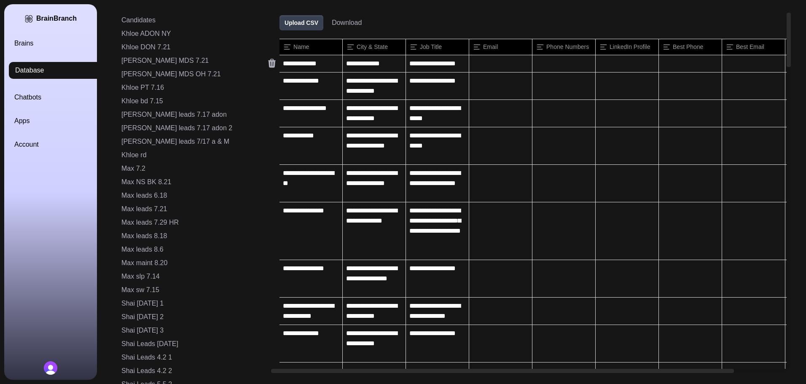
click at [267, 66] on icon at bounding box center [272, 63] width 10 height 10
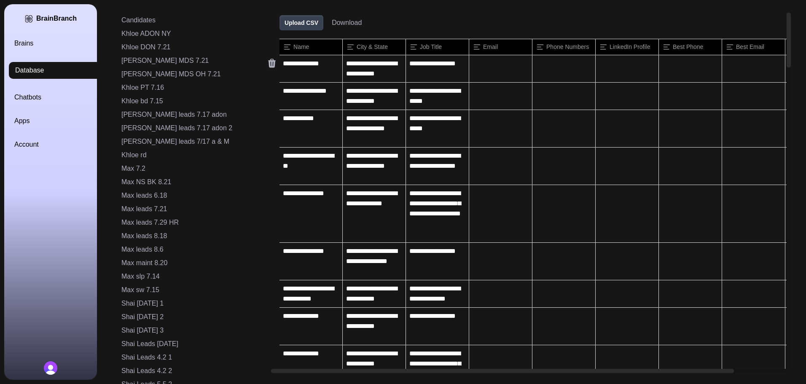
click at [267, 66] on icon at bounding box center [272, 63] width 10 height 10
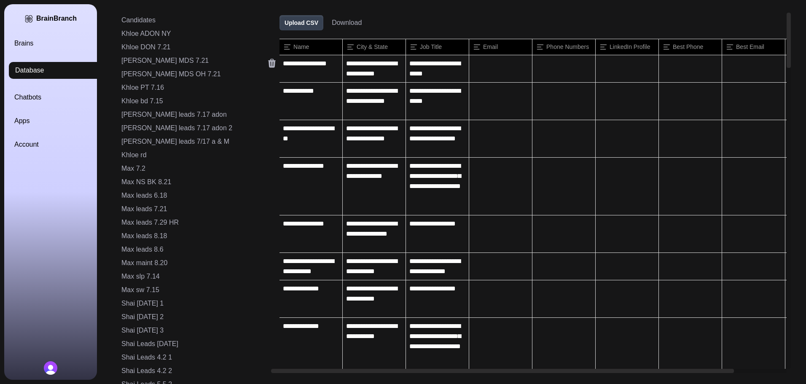
click at [267, 66] on icon at bounding box center [272, 63] width 10 height 10
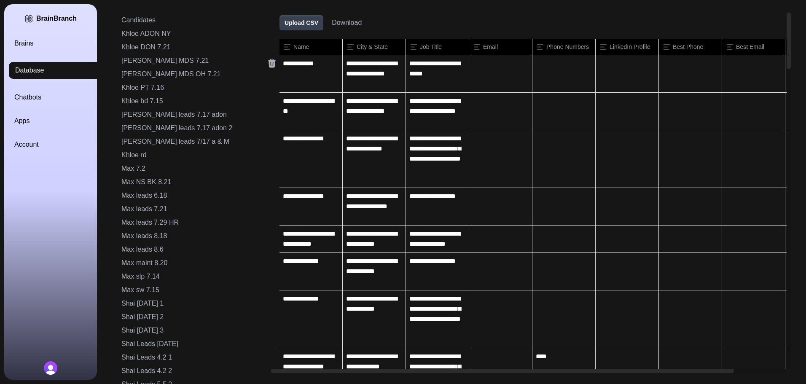
click at [267, 66] on icon at bounding box center [272, 63] width 10 height 10
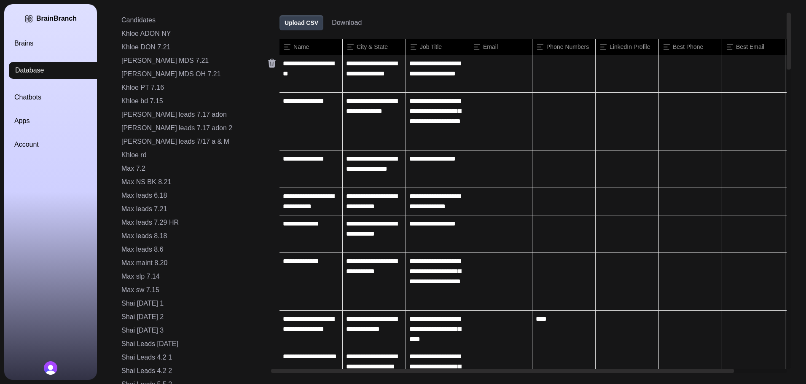
click at [267, 66] on icon at bounding box center [272, 63] width 10 height 10
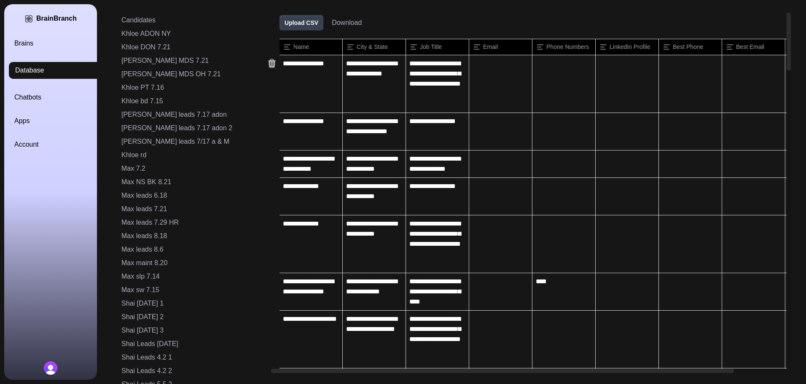
click at [267, 66] on icon at bounding box center [272, 63] width 10 height 10
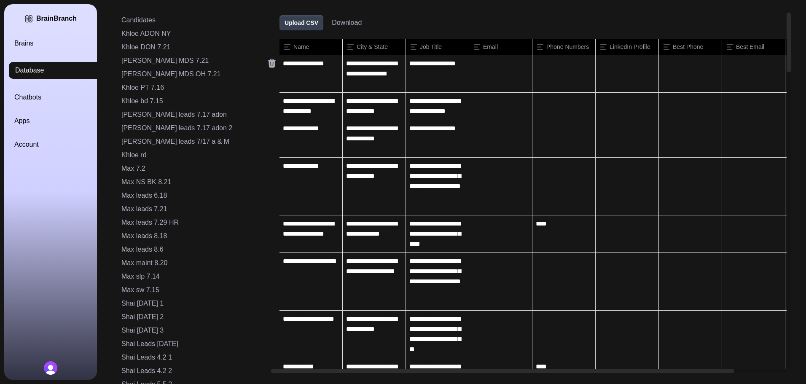
click at [267, 66] on icon at bounding box center [272, 63] width 10 height 10
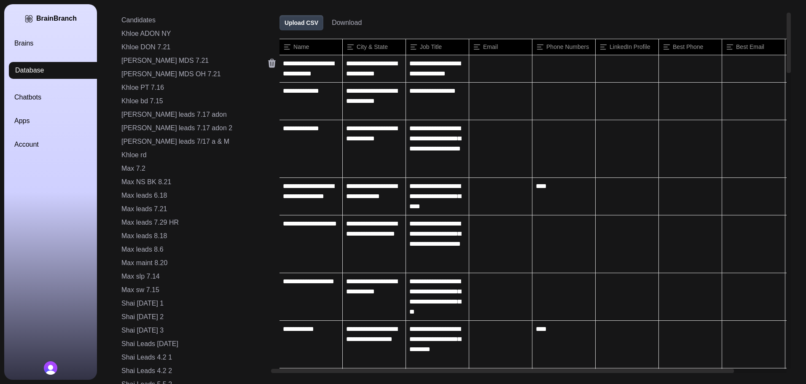
click at [267, 66] on icon at bounding box center [272, 63] width 10 height 10
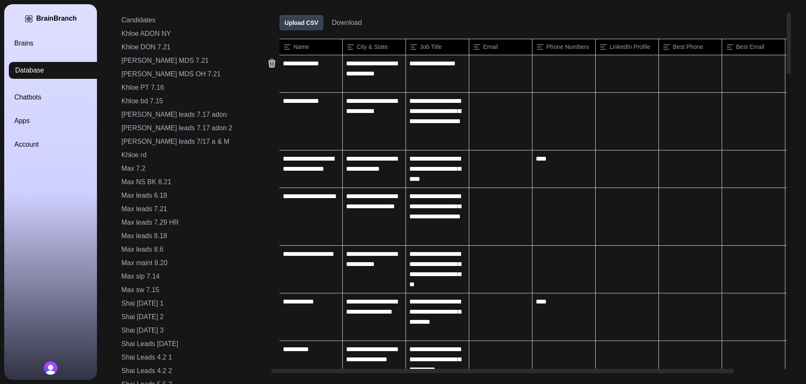
click at [267, 66] on icon at bounding box center [272, 63] width 10 height 10
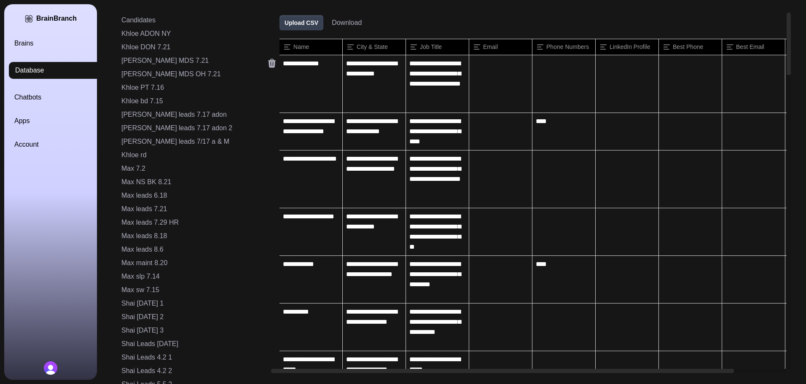
click at [267, 66] on icon at bounding box center [272, 63] width 10 height 10
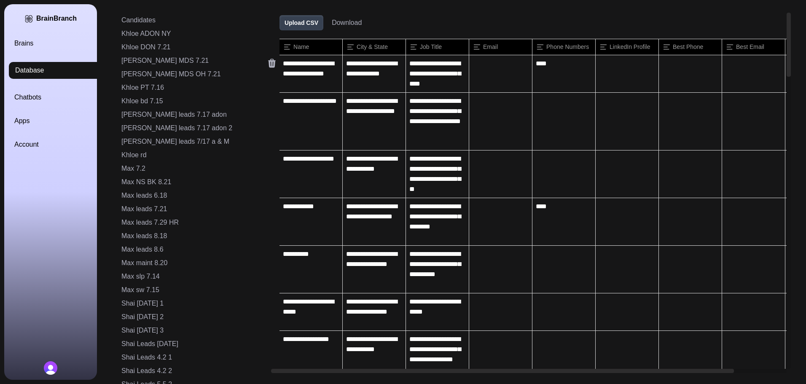
click at [267, 66] on icon at bounding box center [272, 63] width 10 height 10
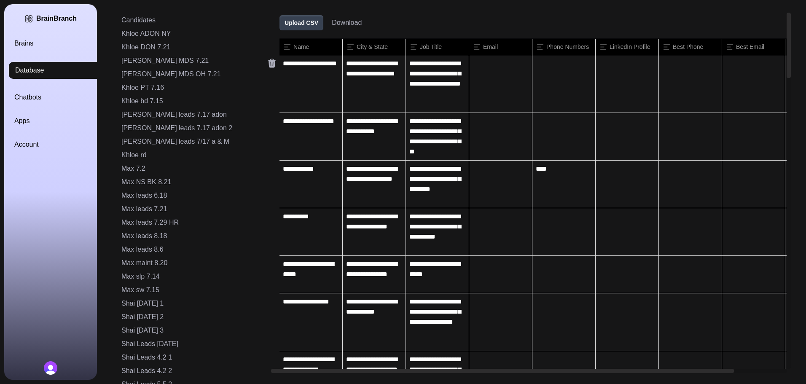
click at [267, 66] on icon at bounding box center [272, 63] width 10 height 10
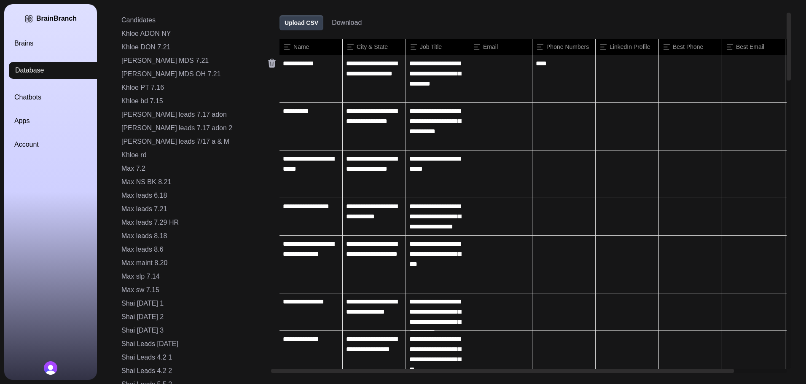
click at [267, 66] on icon at bounding box center [272, 63] width 10 height 10
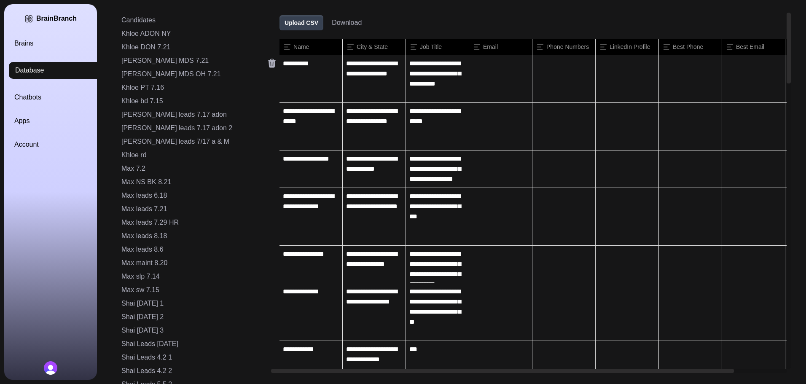
click at [267, 66] on icon at bounding box center [272, 63] width 10 height 10
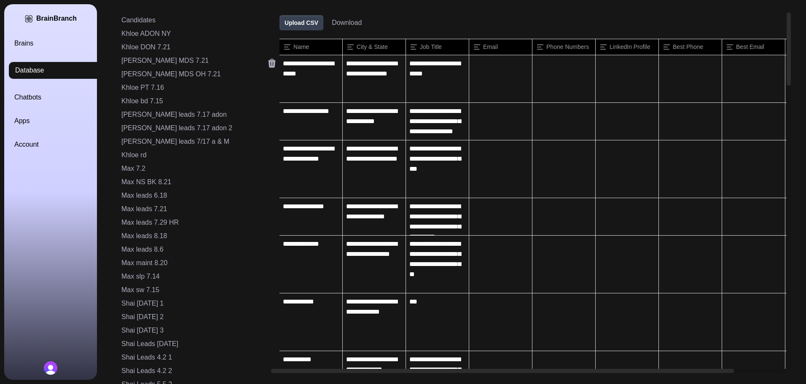
click at [267, 66] on icon at bounding box center [272, 63] width 10 height 10
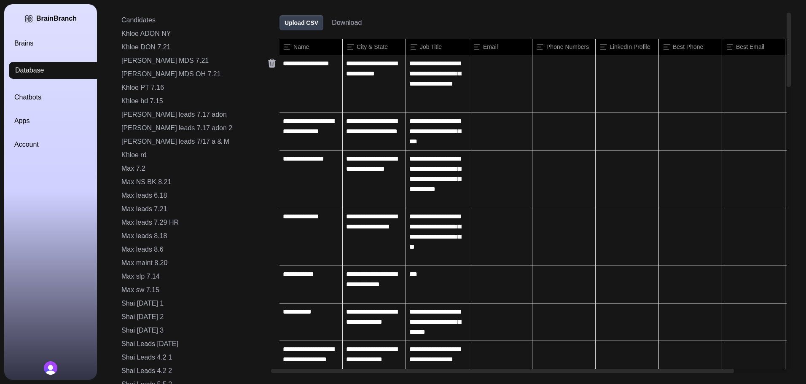
click at [267, 66] on icon at bounding box center [272, 63] width 10 height 10
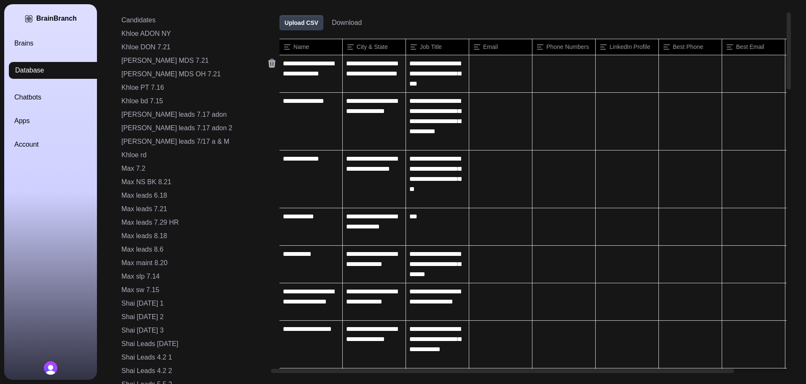
click at [268, 65] on icon at bounding box center [272, 63] width 8 height 9
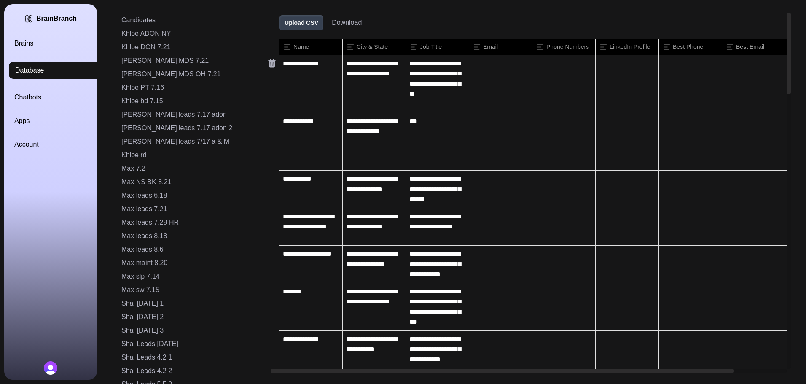
click at [268, 65] on icon at bounding box center [272, 63] width 8 height 9
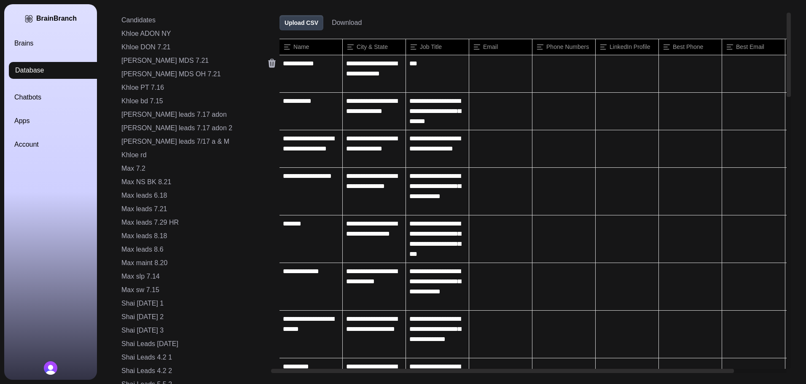
click at [268, 65] on icon at bounding box center [272, 63] width 8 height 9
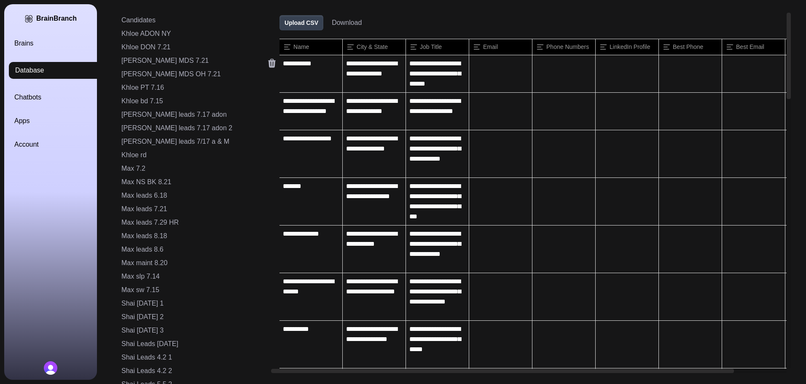
click at [268, 65] on icon at bounding box center [272, 63] width 8 height 9
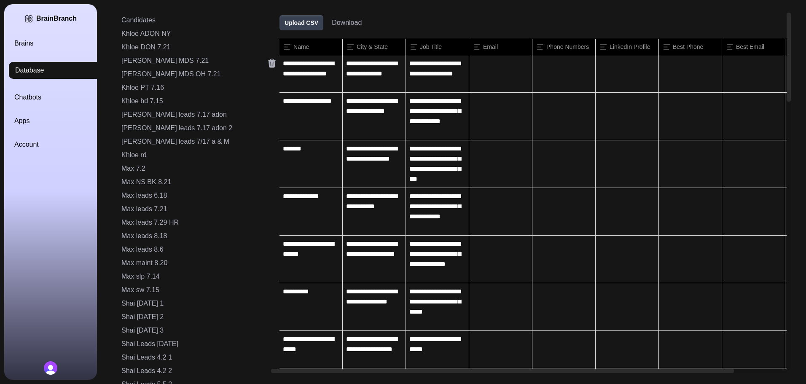
click at [268, 65] on icon at bounding box center [272, 63] width 8 height 9
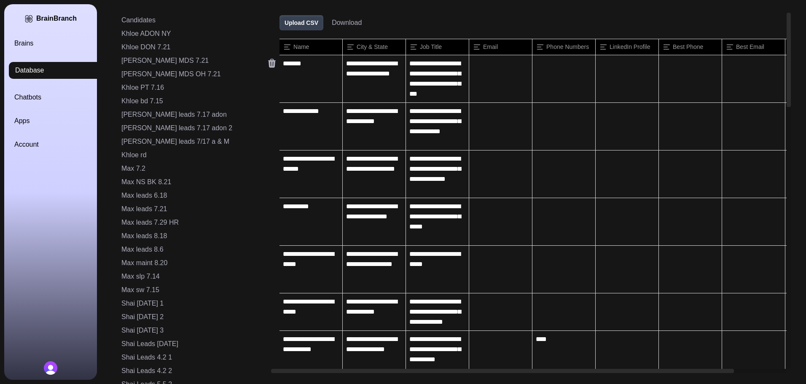
click at [268, 65] on icon at bounding box center [272, 63] width 8 height 9
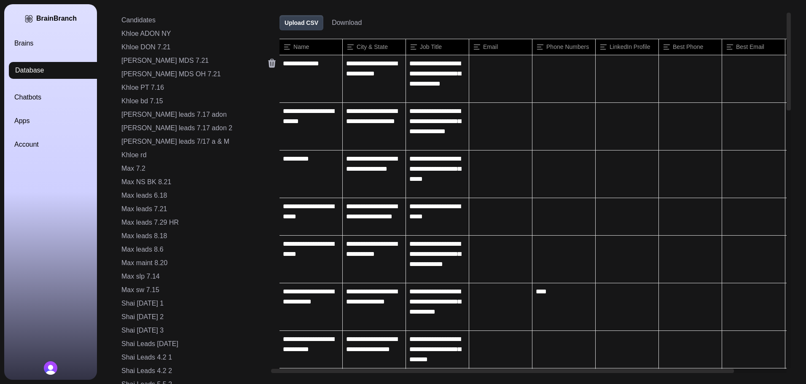
click at [268, 65] on icon at bounding box center [272, 63] width 8 height 9
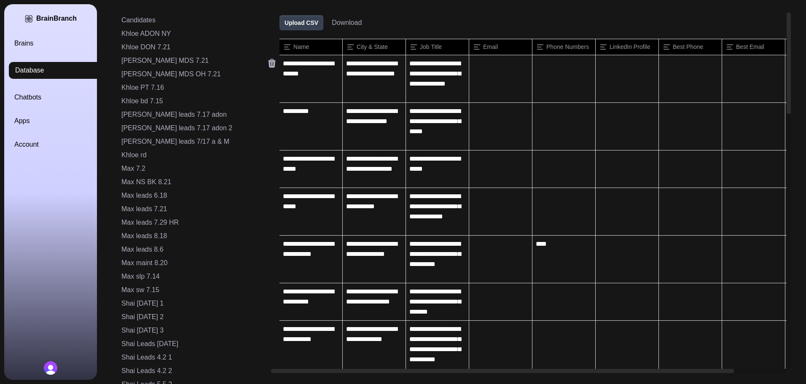
click at [268, 65] on icon at bounding box center [272, 63] width 8 height 9
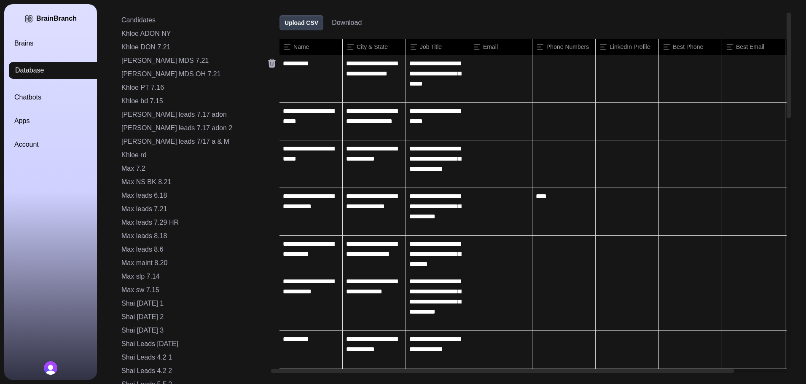
click at [268, 65] on icon at bounding box center [272, 63] width 8 height 9
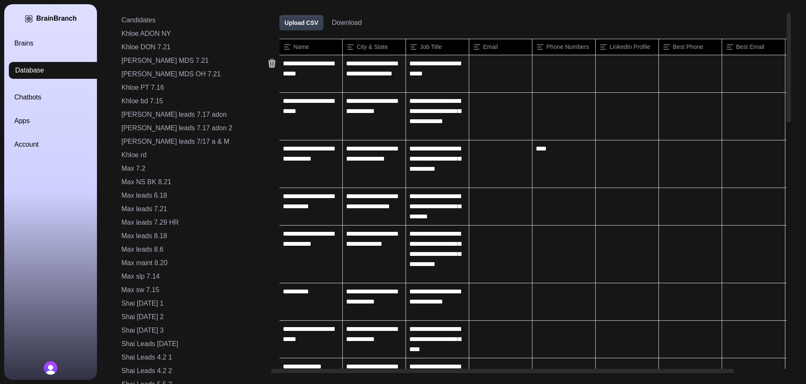
click at [268, 65] on icon at bounding box center [272, 63] width 8 height 9
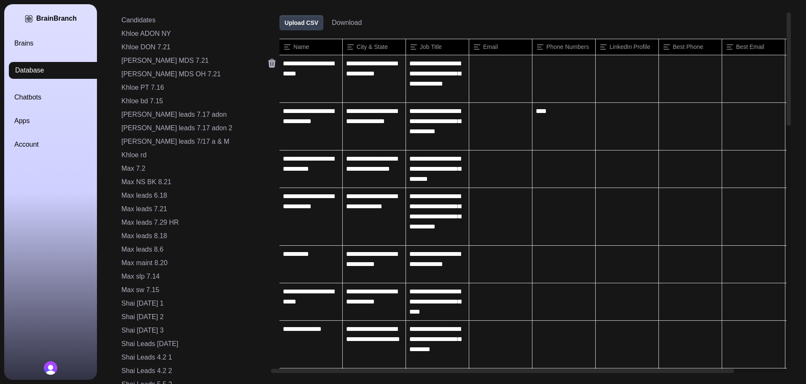
click at [268, 65] on icon at bounding box center [272, 63] width 8 height 9
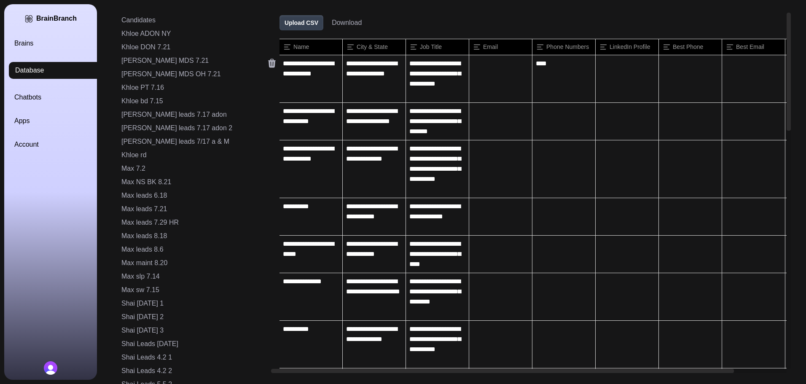
click at [268, 65] on icon at bounding box center [272, 63] width 8 height 9
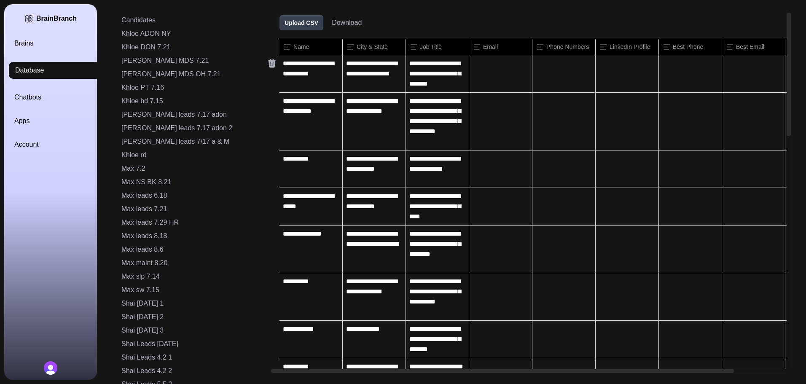
click at [268, 65] on icon at bounding box center [272, 63] width 8 height 9
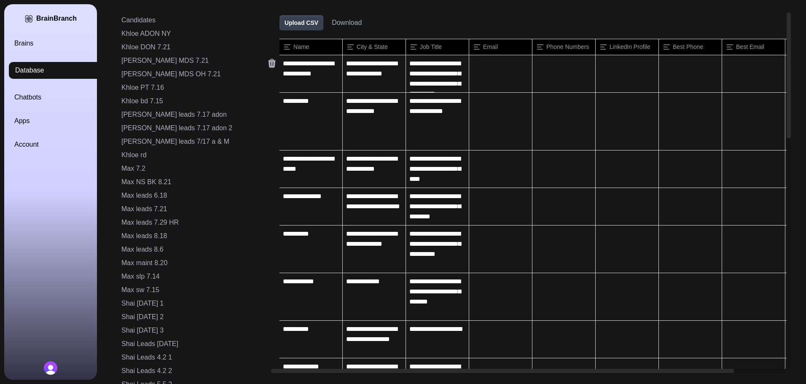
click at [268, 65] on icon at bounding box center [272, 63] width 8 height 9
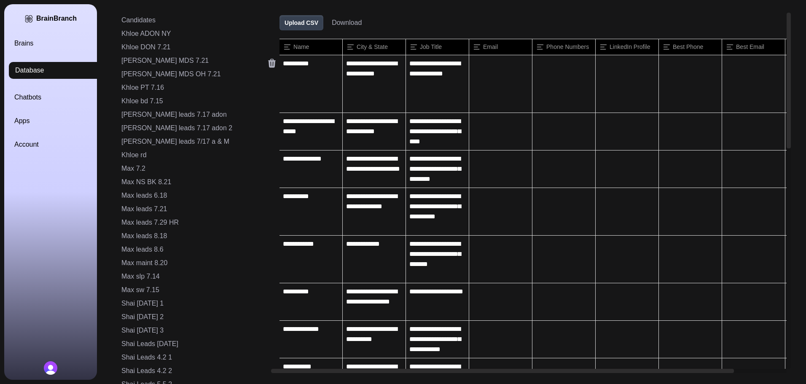
click at [268, 65] on icon at bounding box center [272, 63] width 8 height 9
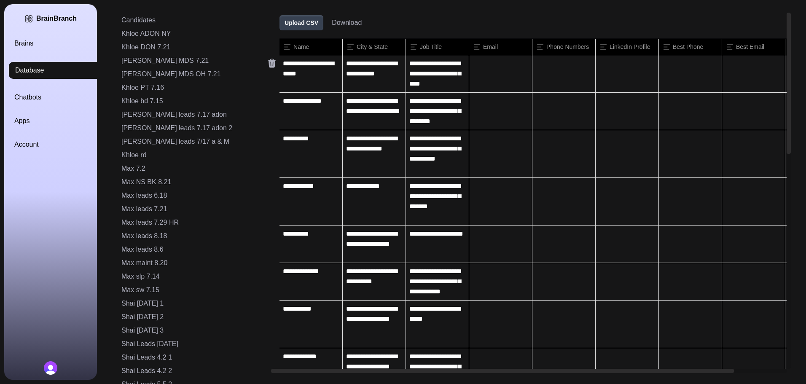
click at [268, 65] on icon at bounding box center [272, 63] width 8 height 9
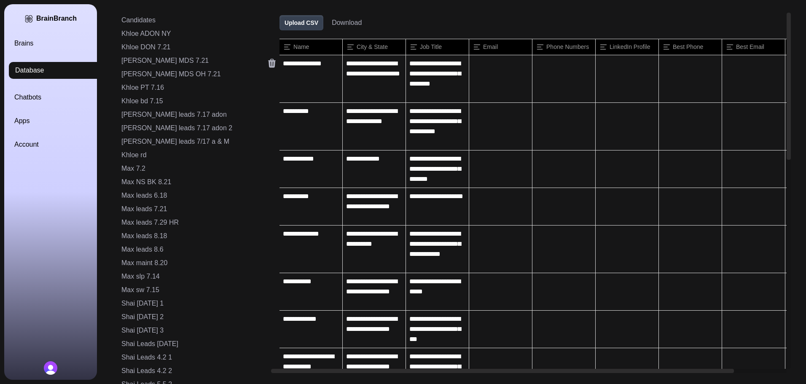
click at [268, 65] on icon at bounding box center [272, 63] width 8 height 9
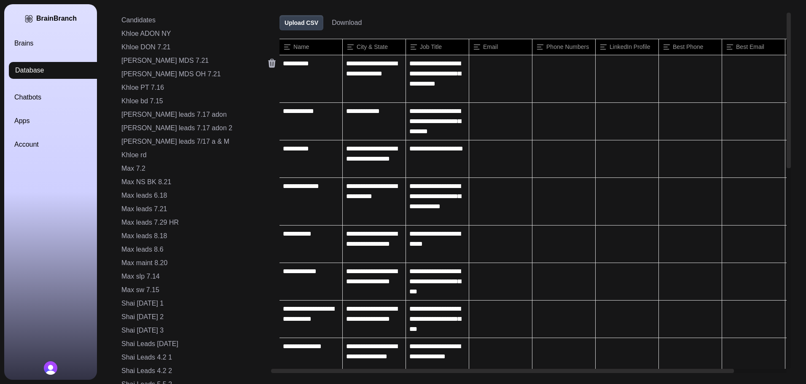
click at [268, 65] on icon at bounding box center [272, 63] width 8 height 9
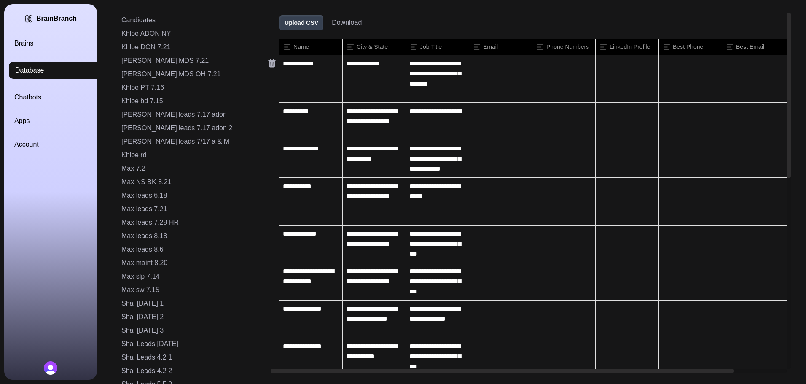
click at [268, 65] on icon at bounding box center [272, 63] width 8 height 9
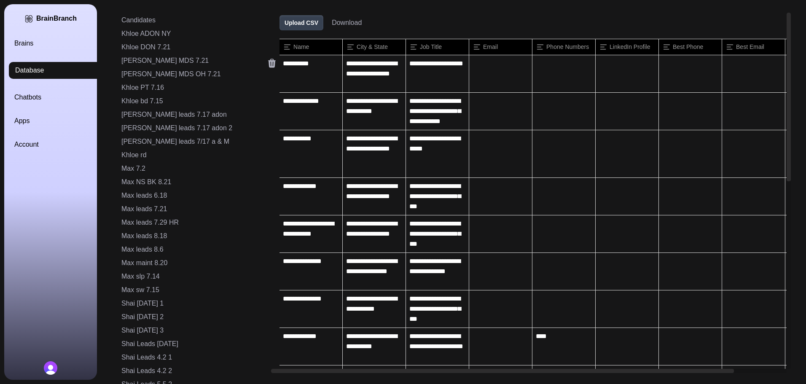
click at [268, 65] on icon at bounding box center [272, 63] width 8 height 9
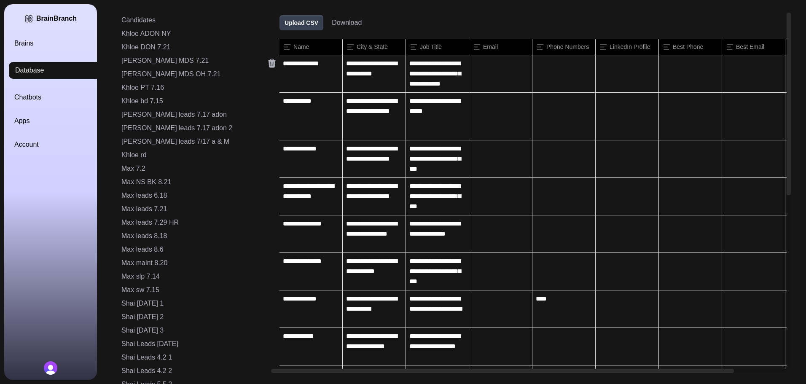
click at [268, 65] on icon at bounding box center [272, 63] width 8 height 9
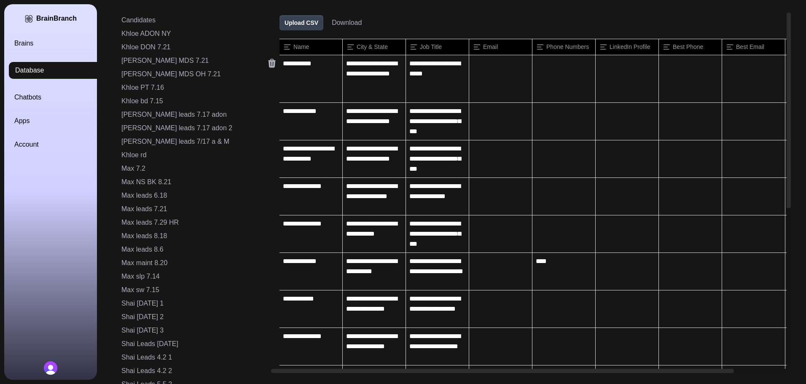
click at [268, 65] on icon at bounding box center [272, 63] width 8 height 9
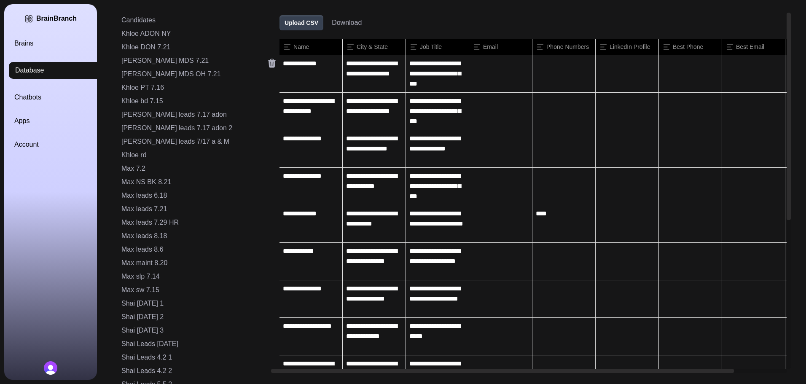
click at [268, 65] on icon at bounding box center [272, 63] width 8 height 9
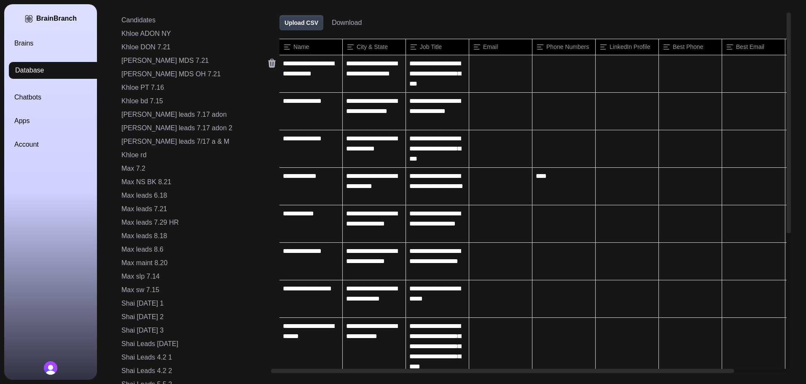
click at [268, 65] on icon at bounding box center [272, 63] width 8 height 9
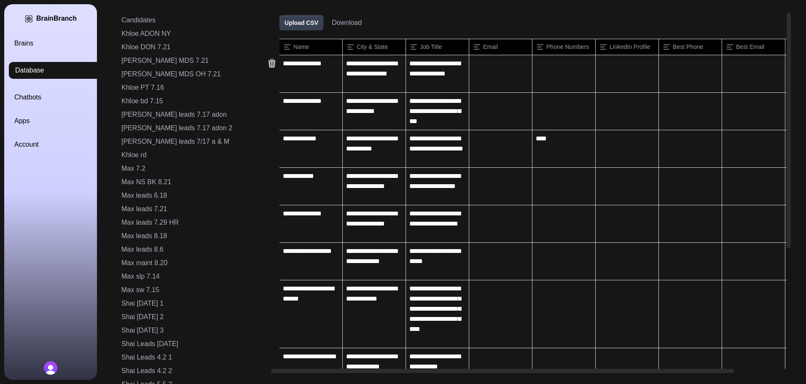
click at [268, 65] on icon at bounding box center [272, 63] width 8 height 9
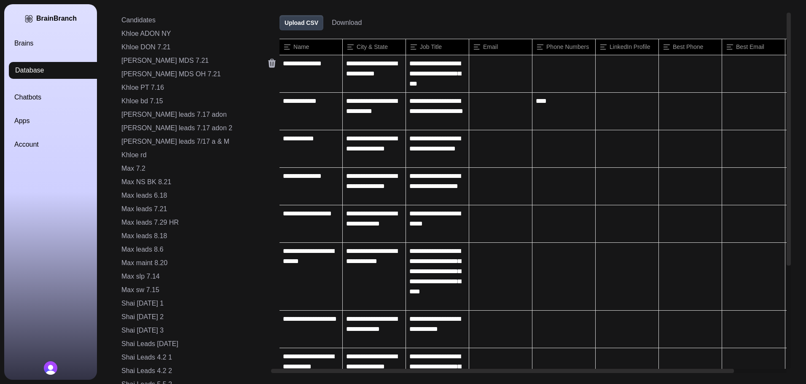
click at [268, 65] on icon at bounding box center [272, 63] width 8 height 9
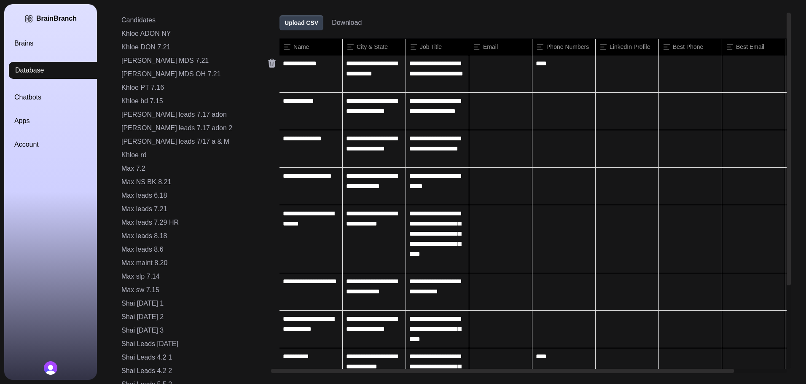
click at [268, 65] on icon at bounding box center [272, 63] width 8 height 9
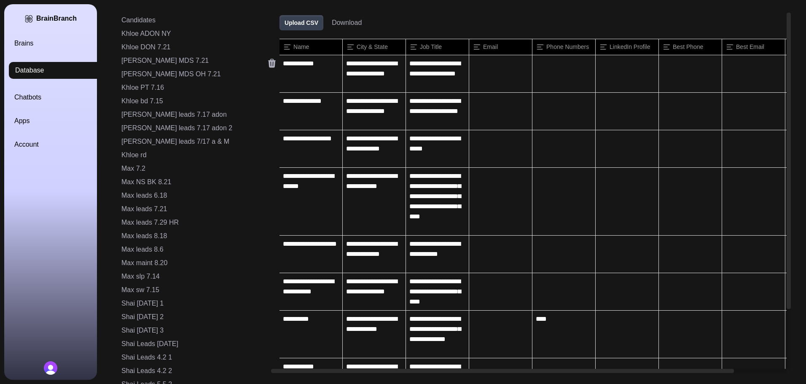
click at [268, 65] on icon at bounding box center [272, 63] width 8 height 9
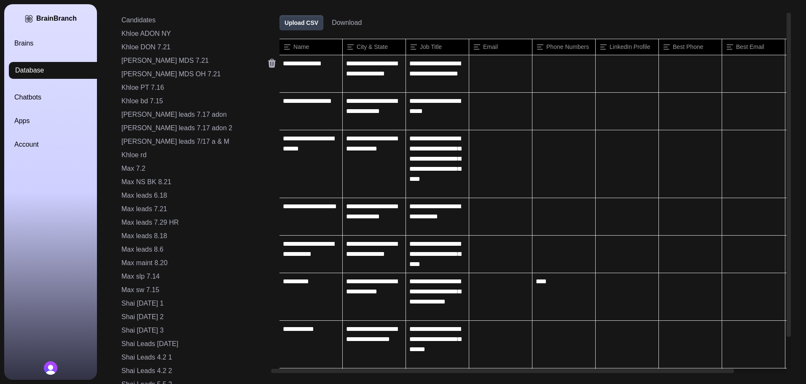
click at [268, 65] on icon at bounding box center [272, 63] width 8 height 9
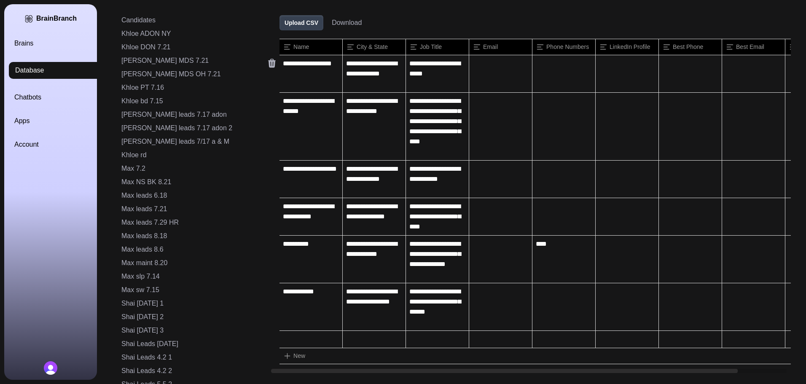
click at [268, 65] on icon at bounding box center [272, 63] width 8 height 9
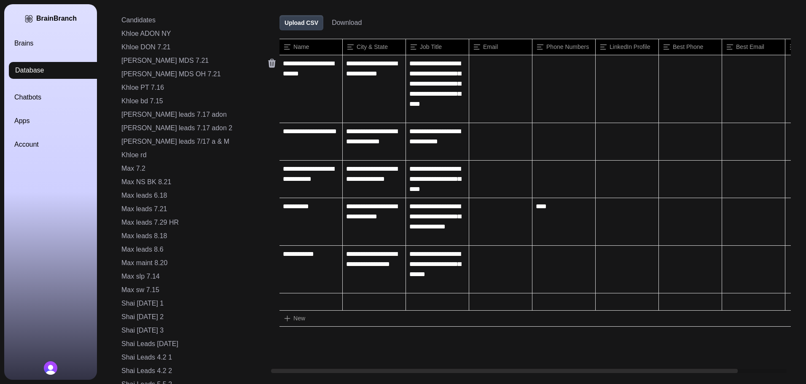
click at [268, 65] on icon at bounding box center [272, 63] width 8 height 9
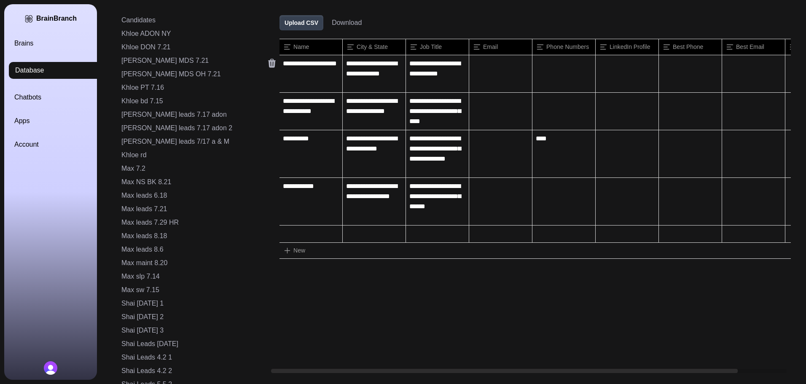
click at [268, 65] on icon at bounding box center [272, 63] width 8 height 9
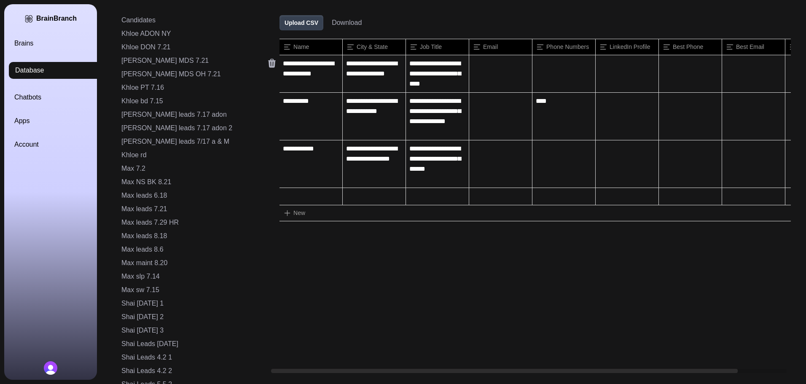
click at [268, 65] on icon at bounding box center [272, 63] width 8 height 9
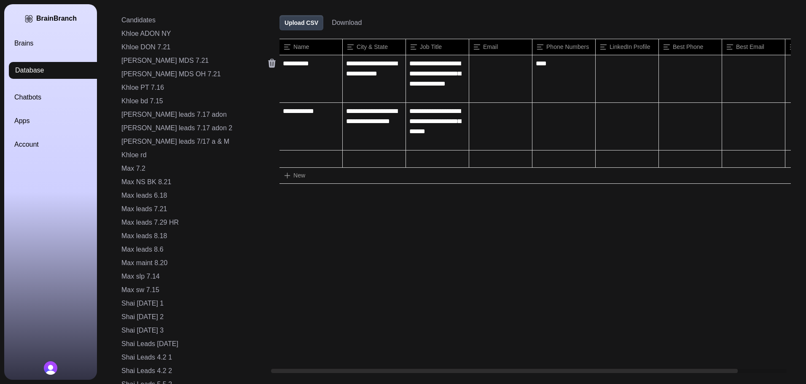
click at [268, 65] on icon at bounding box center [272, 63] width 8 height 9
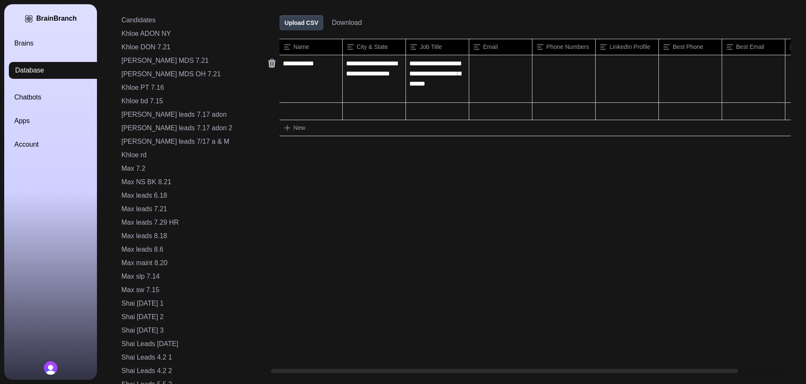
click at [268, 65] on icon at bounding box center [272, 63] width 8 height 9
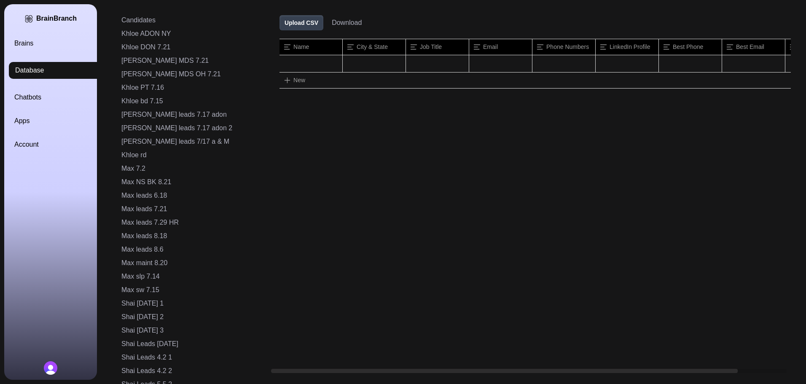
click at [280, 24] on button "Upload CSV" at bounding box center [302, 22] width 44 height 15
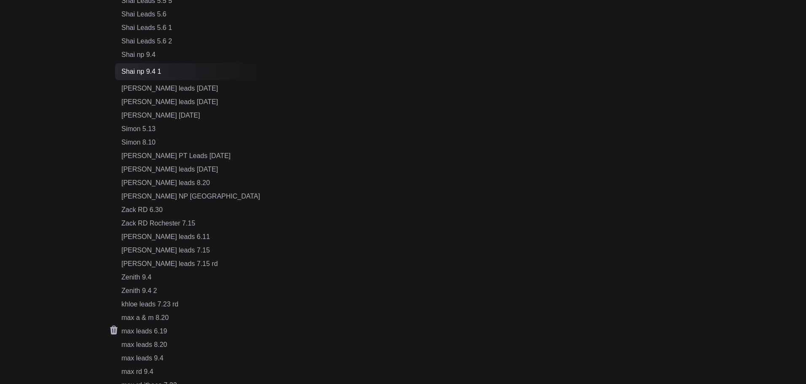
scroll to position [539, 0]
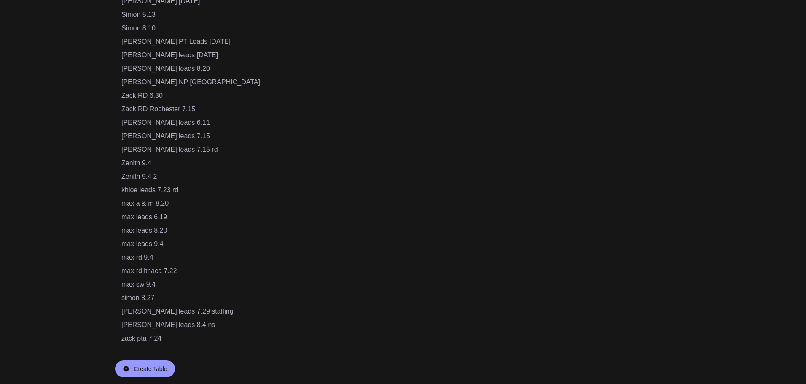
click at [148, 375] on div "Create Table" at bounding box center [145, 369] width 60 height 17
click at [173, 367] on input "**********" at bounding box center [157, 369] width 73 height 16
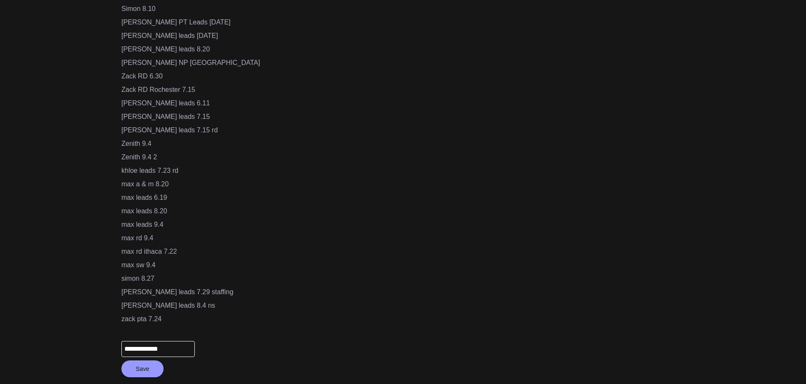
drag, startPoint x: 176, startPoint y: 348, endPoint x: 108, endPoint y: 350, distance: 68.4
click at [138, 375] on button "Save" at bounding box center [142, 369] width 42 height 17
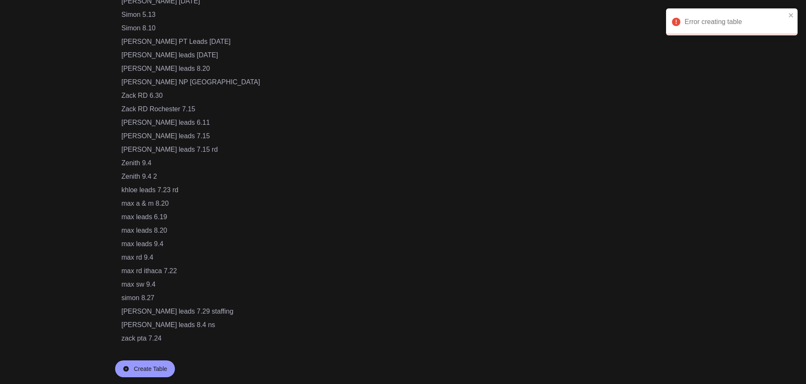
click at [145, 370] on div "Create Table" at bounding box center [150, 369] width 33 height 8
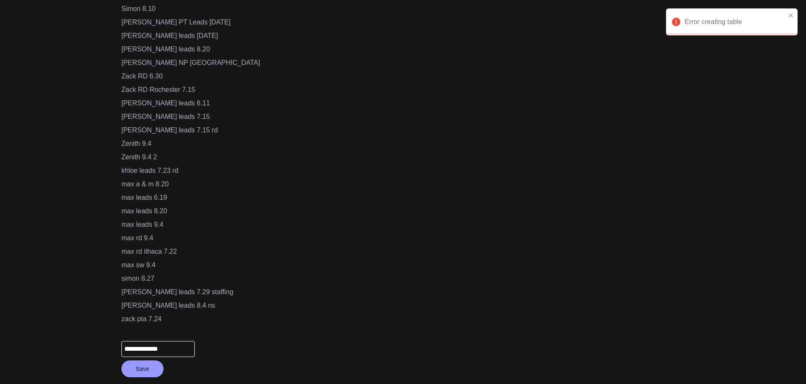
drag, startPoint x: 181, startPoint y: 348, endPoint x: 40, endPoint y: 344, distance: 140.1
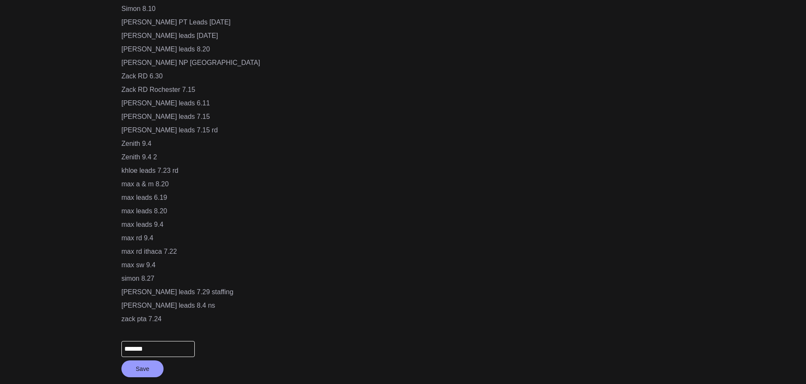
drag, startPoint x: 164, startPoint y: 348, endPoint x: 83, endPoint y: 343, distance: 80.7
type input "*******"
click at [150, 365] on button "Save" at bounding box center [142, 369] width 42 height 17
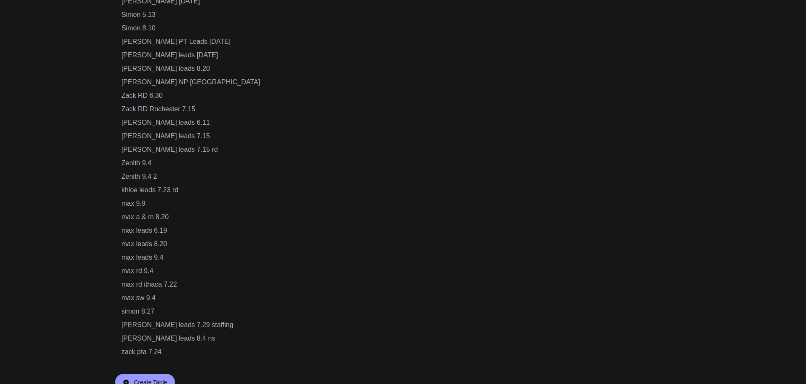
scroll to position [552, 0]
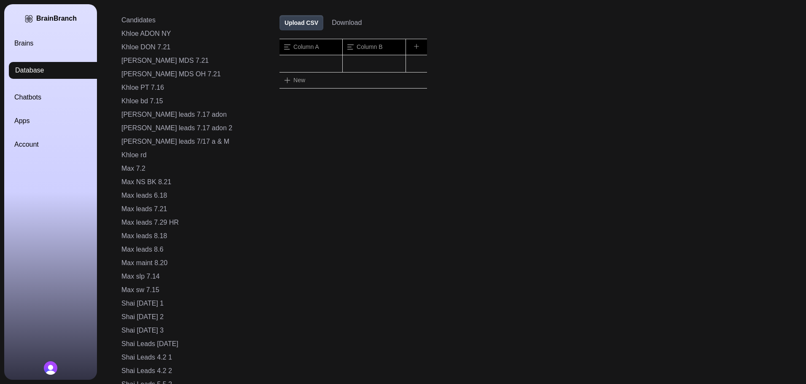
click at [280, 27] on button "Upload CSV" at bounding box center [302, 22] width 44 height 15
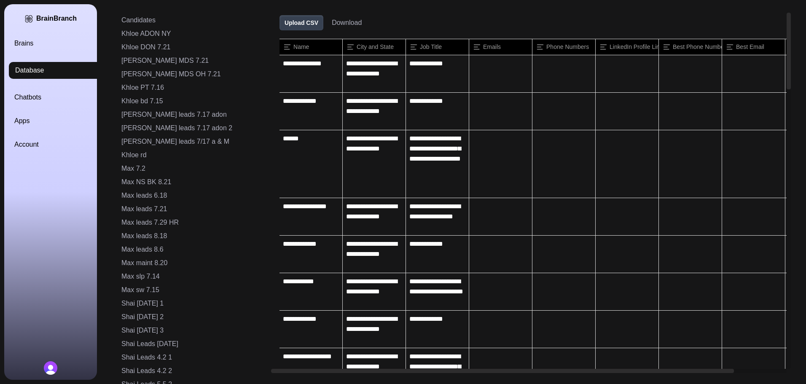
click at [34, 39] on link "Brains" at bounding box center [60, 43] width 93 height 10
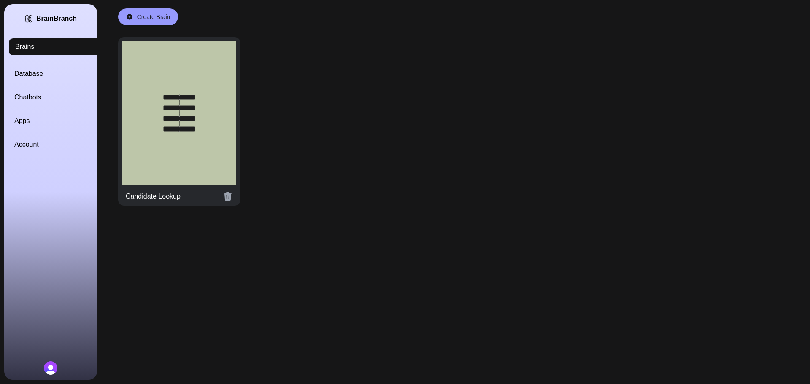
click at [181, 112] on div at bounding box center [179, 113] width 114 height 144
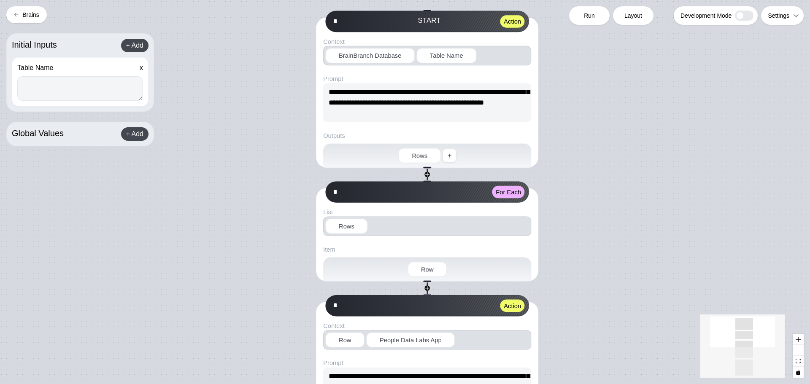
click at [55, 90] on textarea at bounding box center [80, 88] width 126 height 24
paste textarea "*******"
type textarea "*******"
click at [589, 16] on span "Run" at bounding box center [589, 15] width 11 height 8
